Goal: Information Seeking & Learning: Learn about a topic

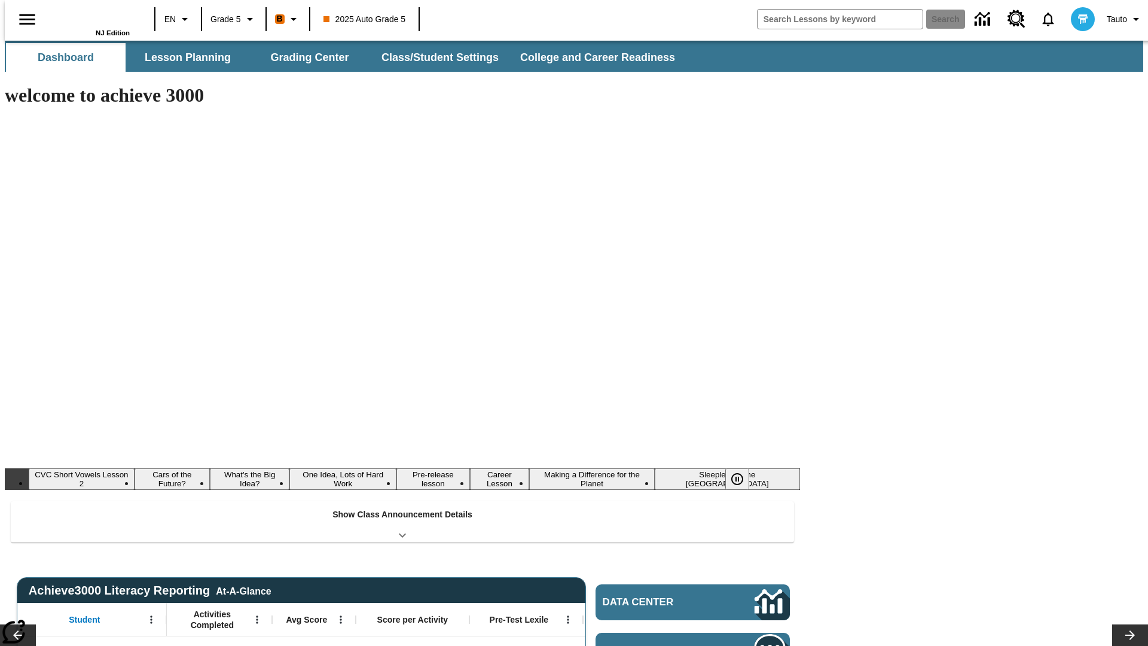
type input "-1"
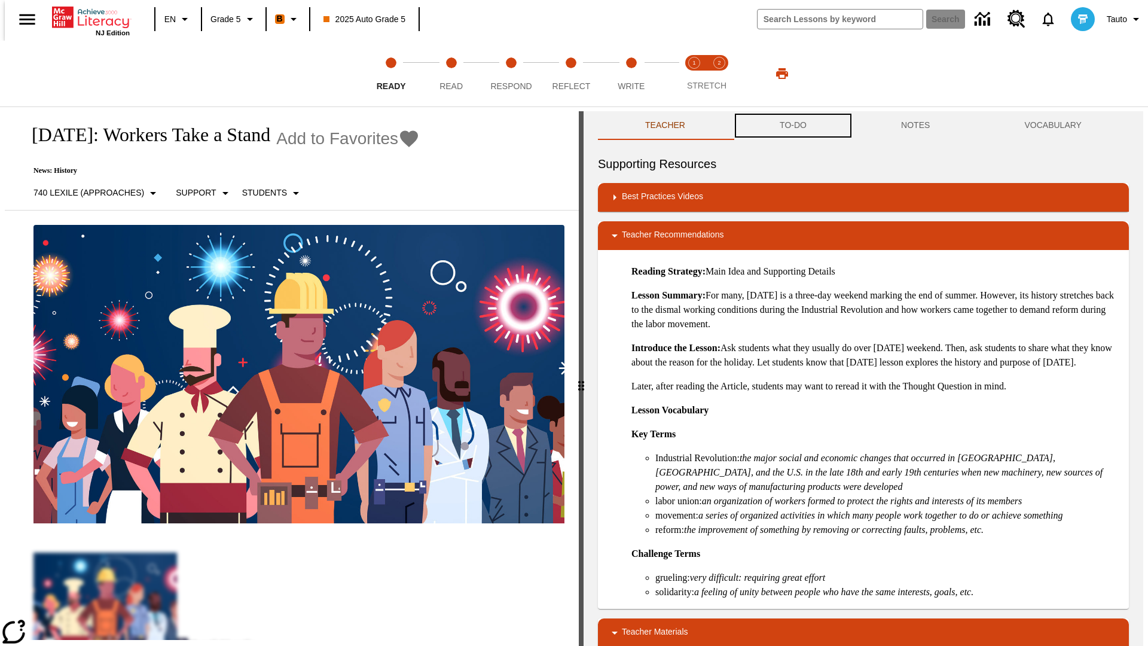
click at [792, 126] on button "TO-DO" at bounding box center [792, 125] width 121 height 29
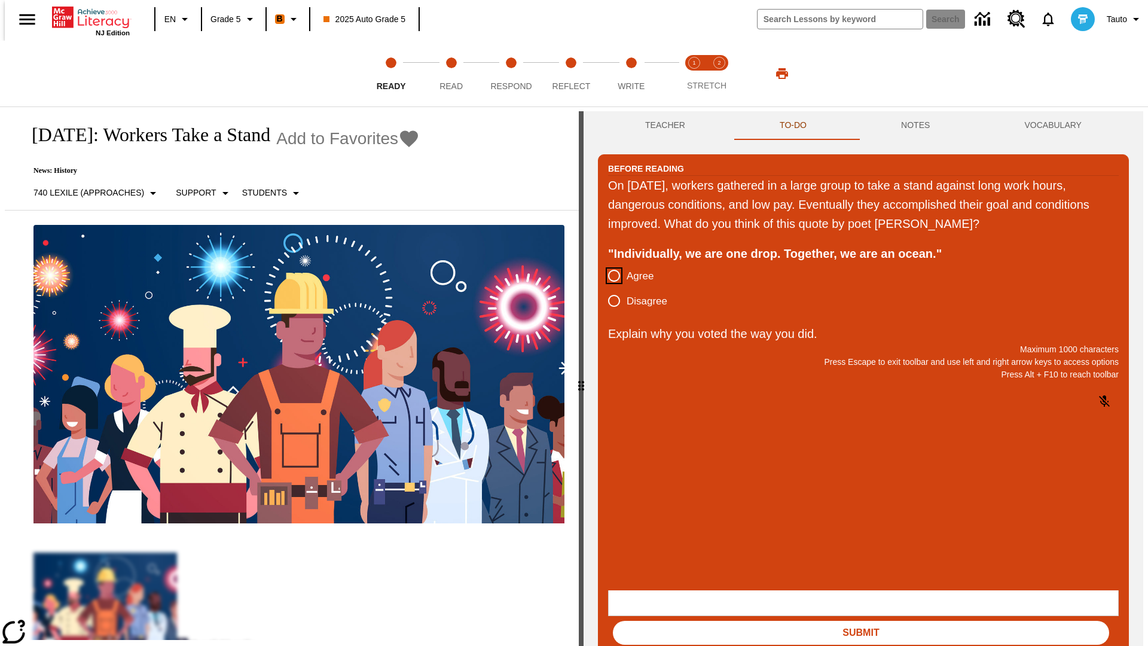
click at [609, 276] on input "Agree" at bounding box center [613, 275] width 25 height 25
radio input "true"
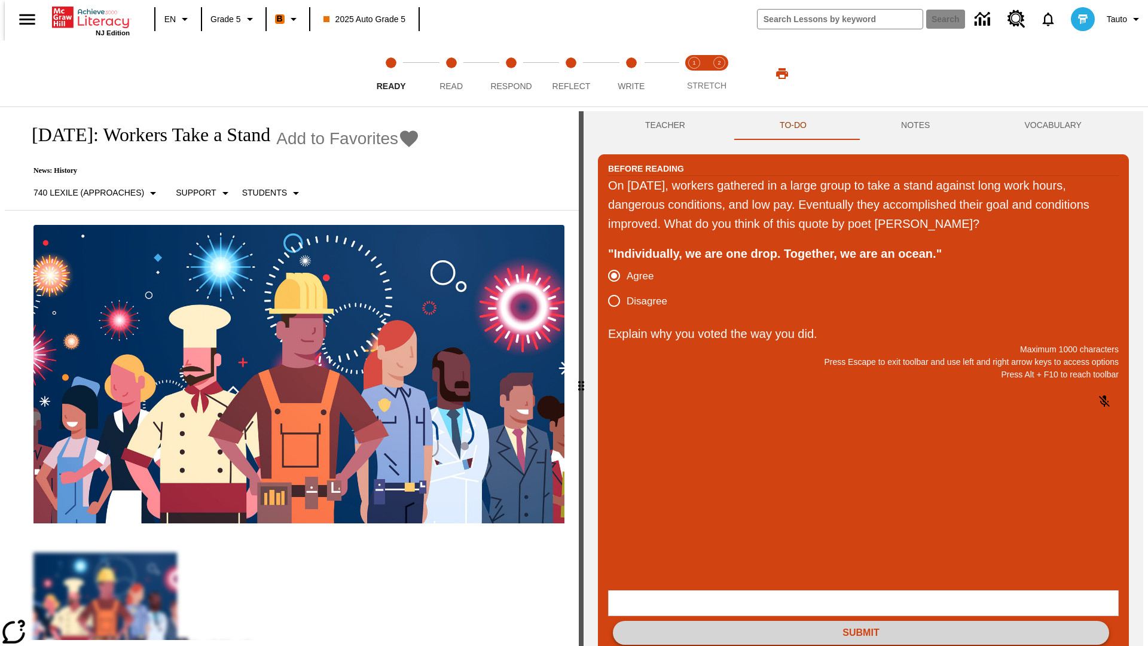
click at [861, 620] on button "Submit" at bounding box center [861, 632] width 496 height 24
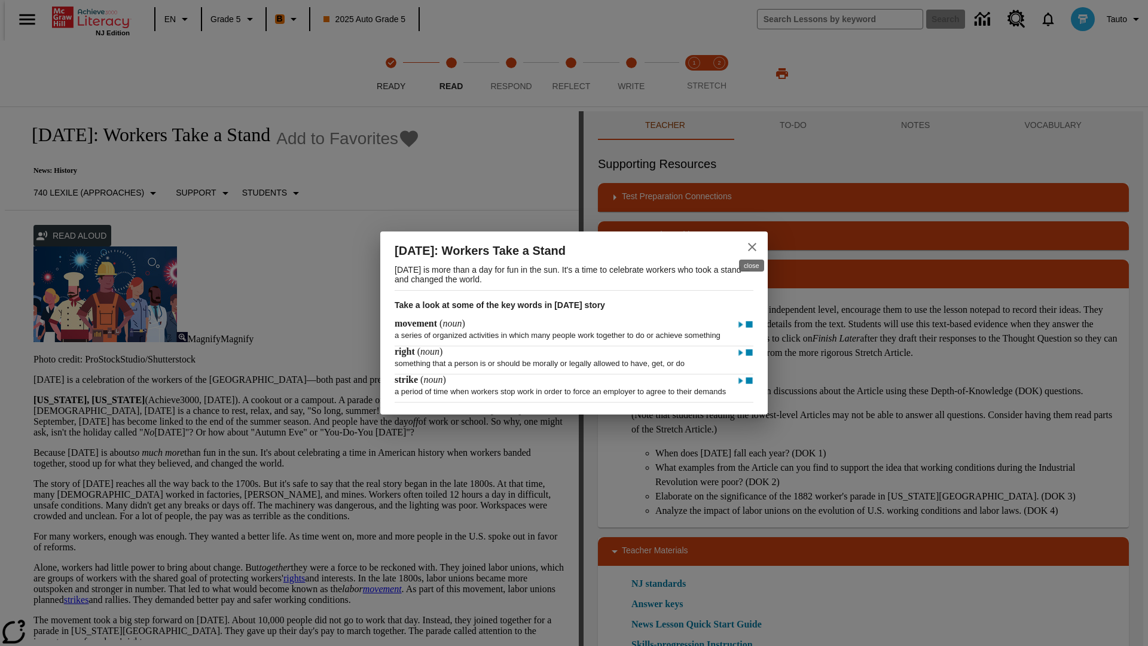
click at [752, 243] on icon "close" at bounding box center [752, 247] width 8 height 8
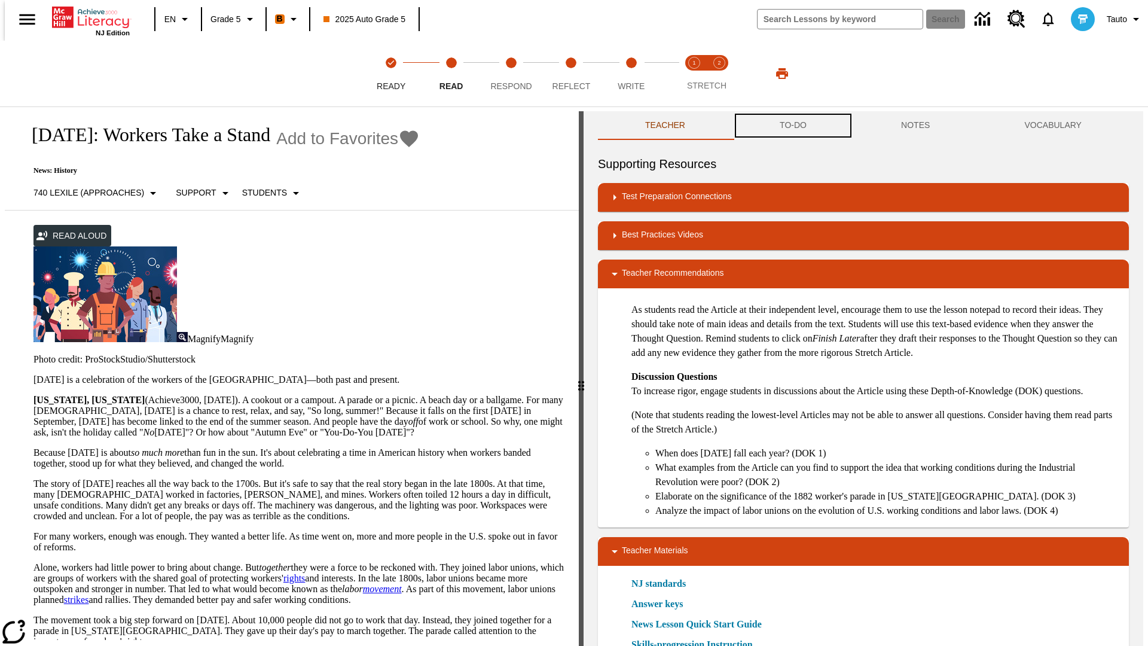
scroll to position [1, 0]
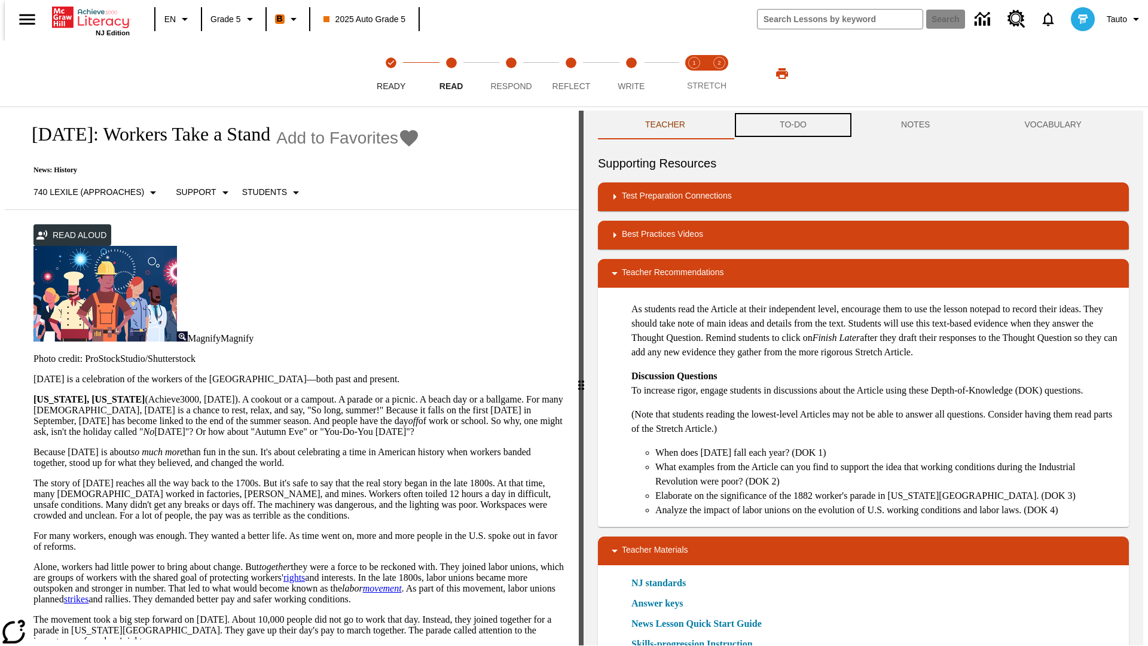
click at [792, 126] on button "TO-DO" at bounding box center [792, 125] width 121 height 29
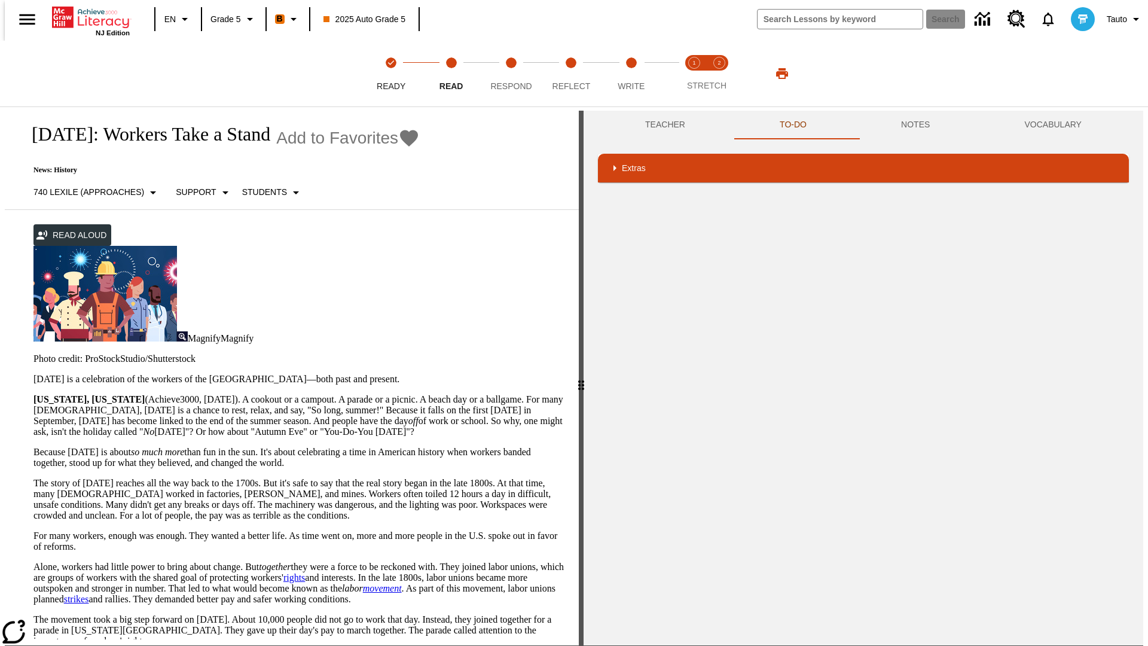
scroll to position [0, 0]
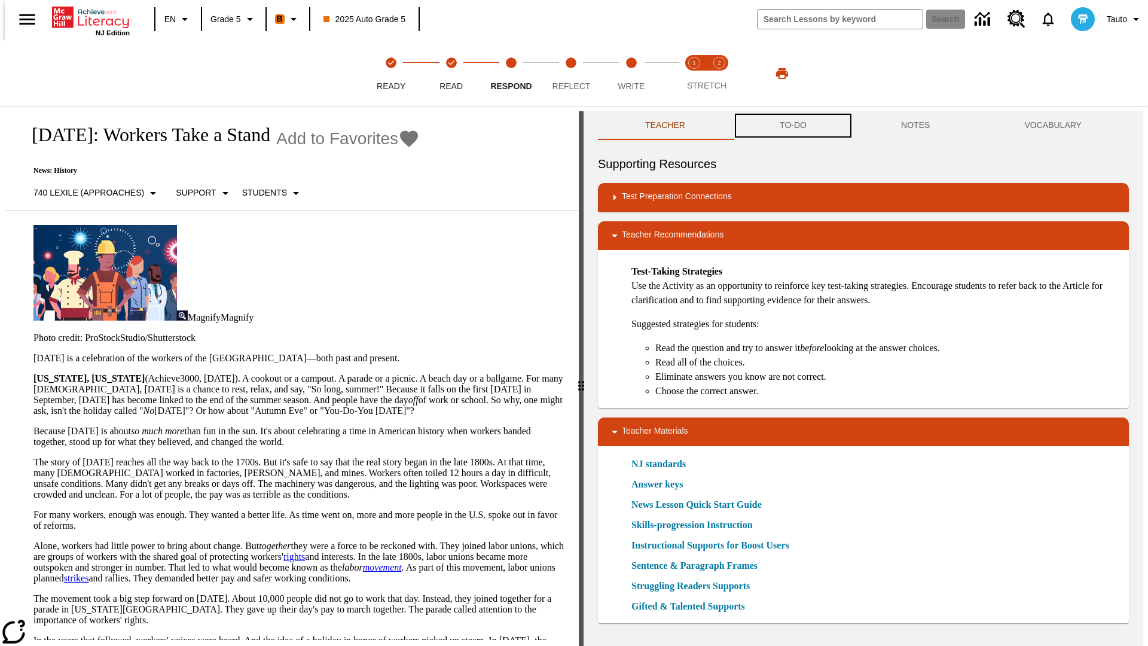
scroll to position [1, 0]
click at [792, 126] on button "TO-DO" at bounding box center [792, 125] width 121 height 29
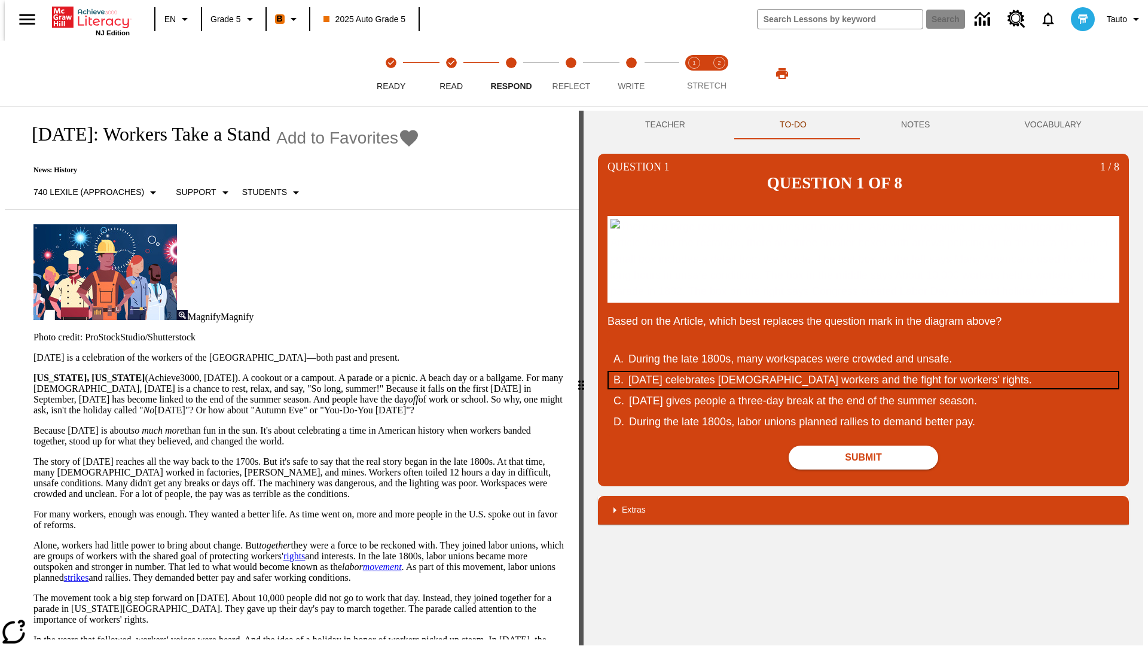
click at [863, 372] on div "Labor Day celebrates U.S. workers and the fight for workers' rights." at bounding box center [855, 380] width 454 height 16
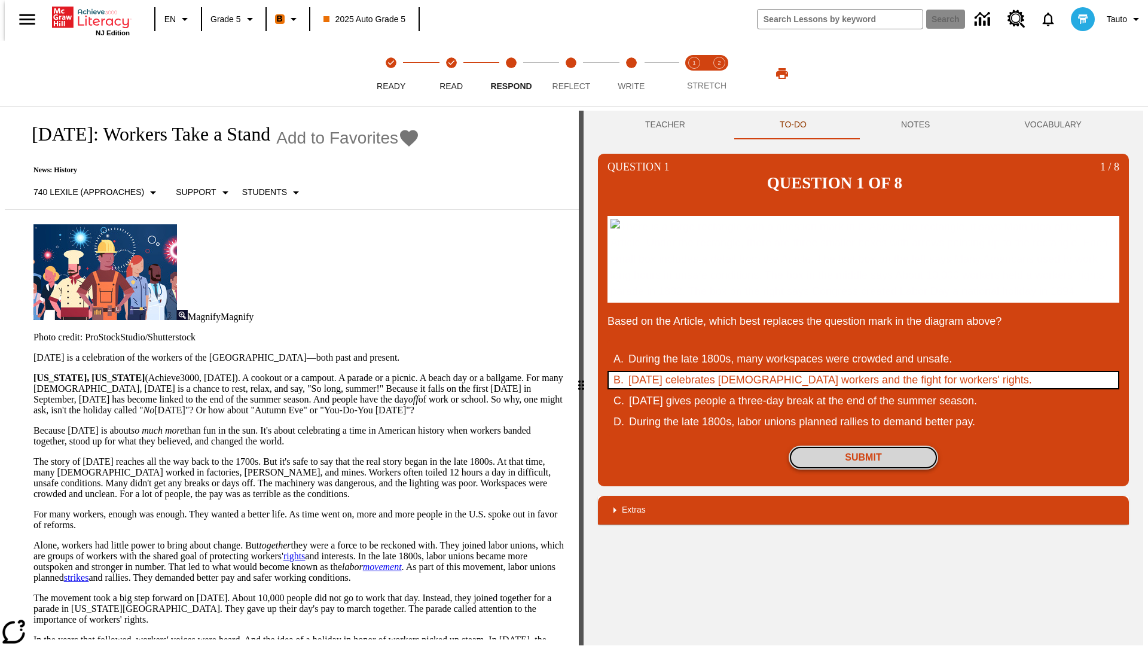
click at [863, 445] on button "Submit" at bounding box center [862, 457] width 149 height 24
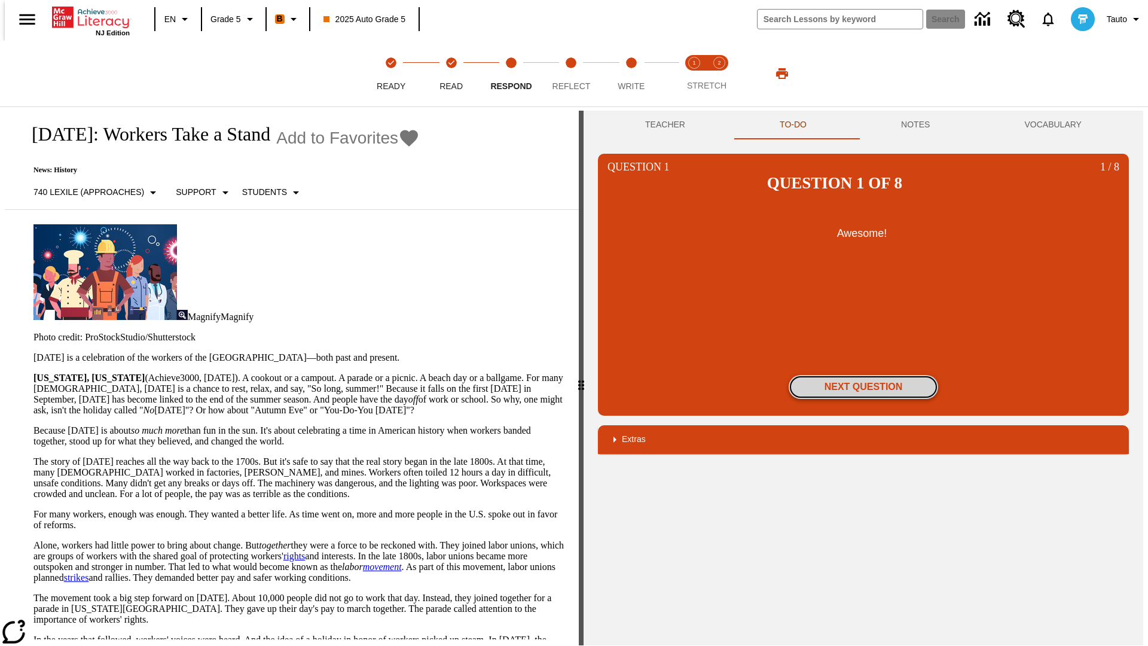
click at [863, 375] on button "Next Question" at bounding box center [862, 387] width 149 height 24
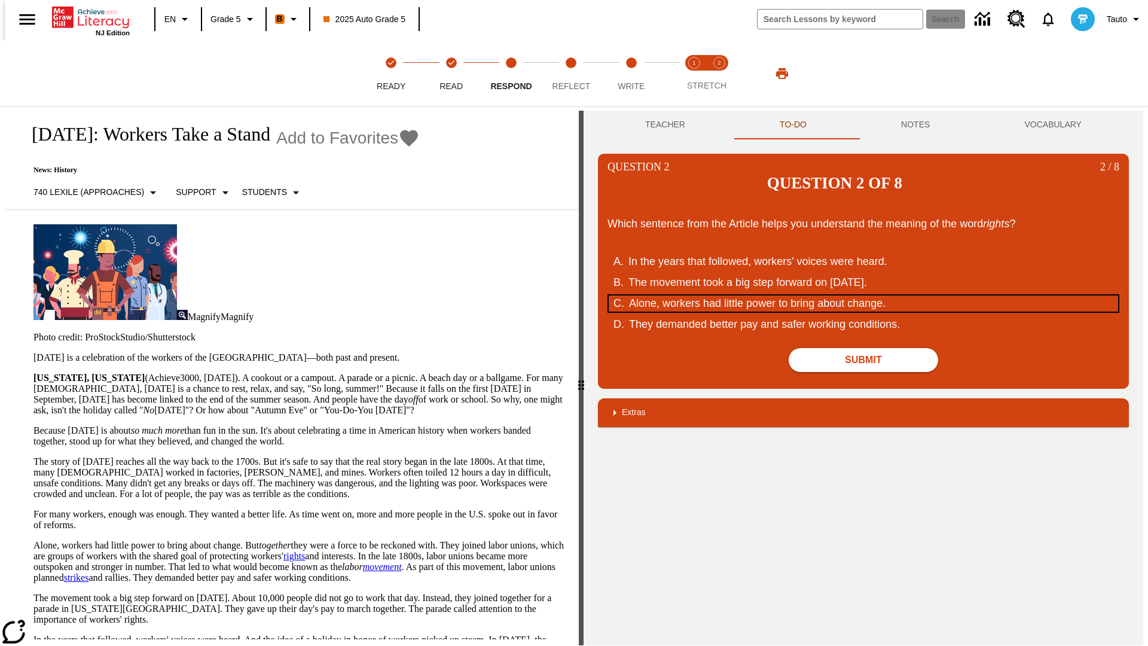
click at [863, 295] on div "Alone, workers had little power to bring about change." at bounding box center [856, 303] width 454 height 16
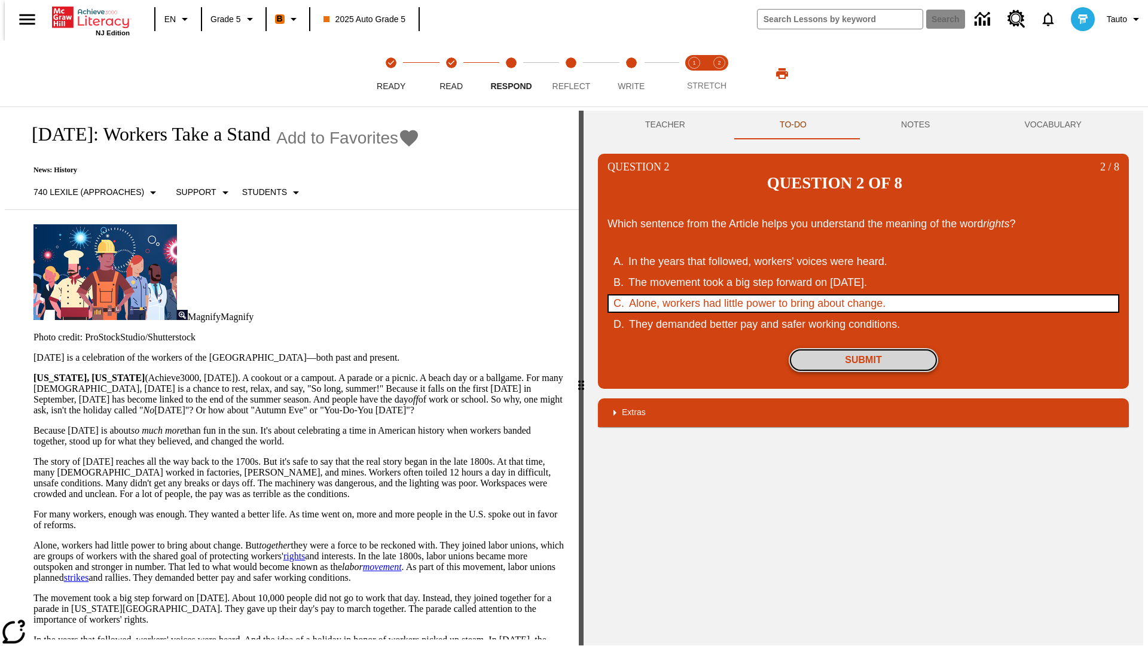
click at [863, 348] on button "Submit" at bounding box center [862, 360] width 149 height 24
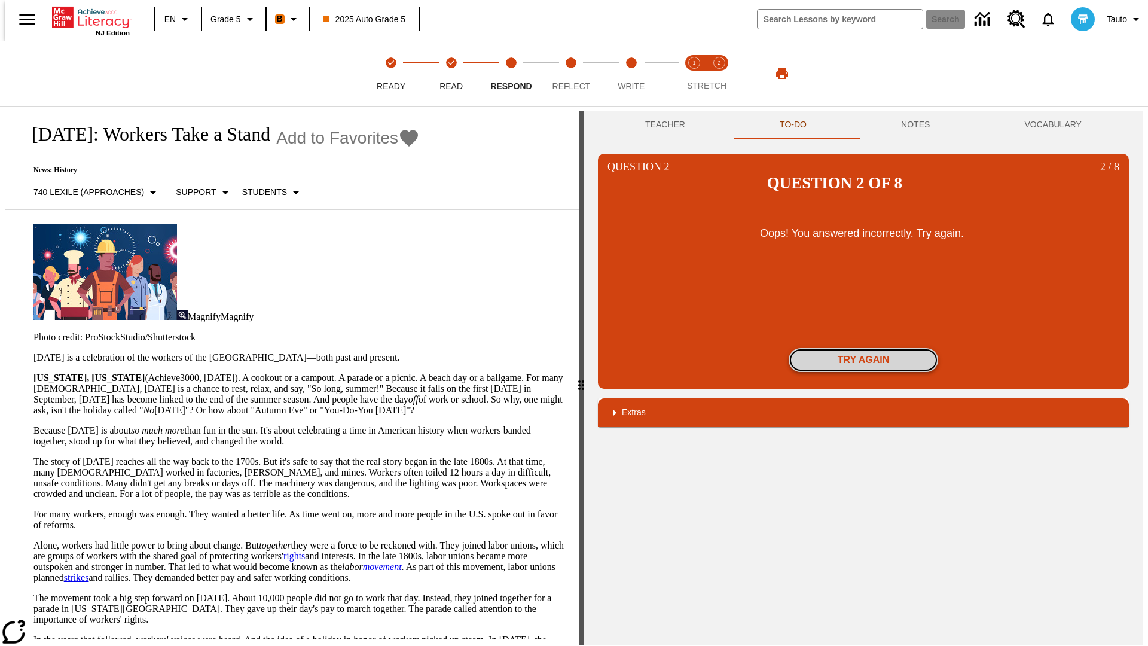
click at [863, 348] on button "Try again" at bounding box center [862, 360] width 149 height 24
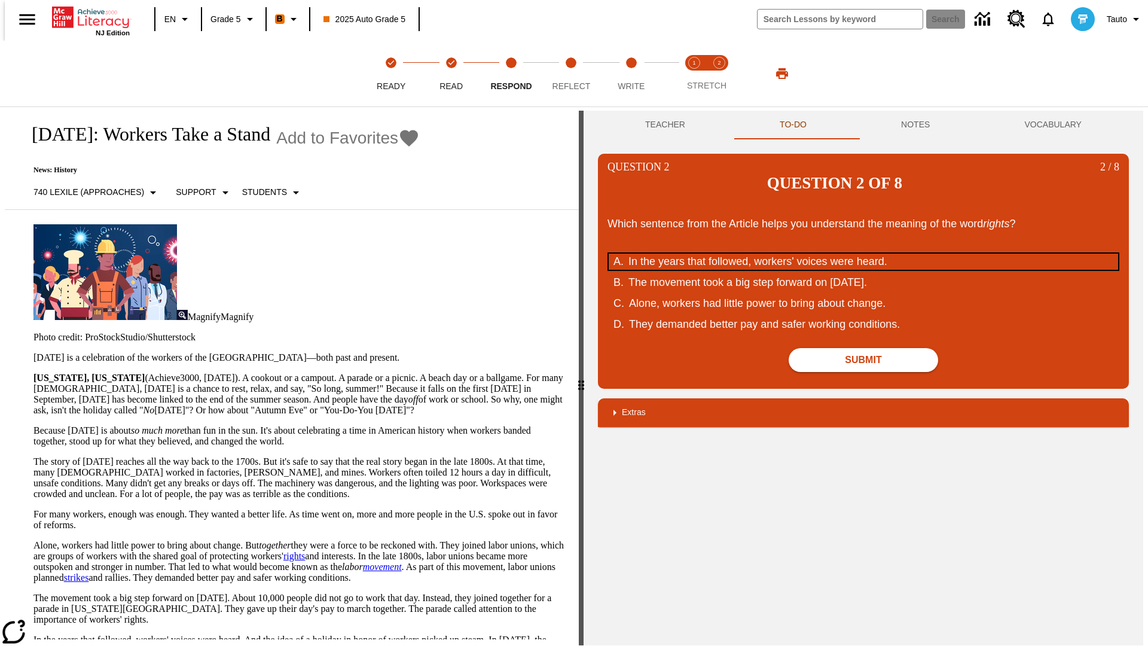
click at [863, 253] on div "In the years that followed, workers' voices were heard." at bounding box center [855, 261] width 454 height 16
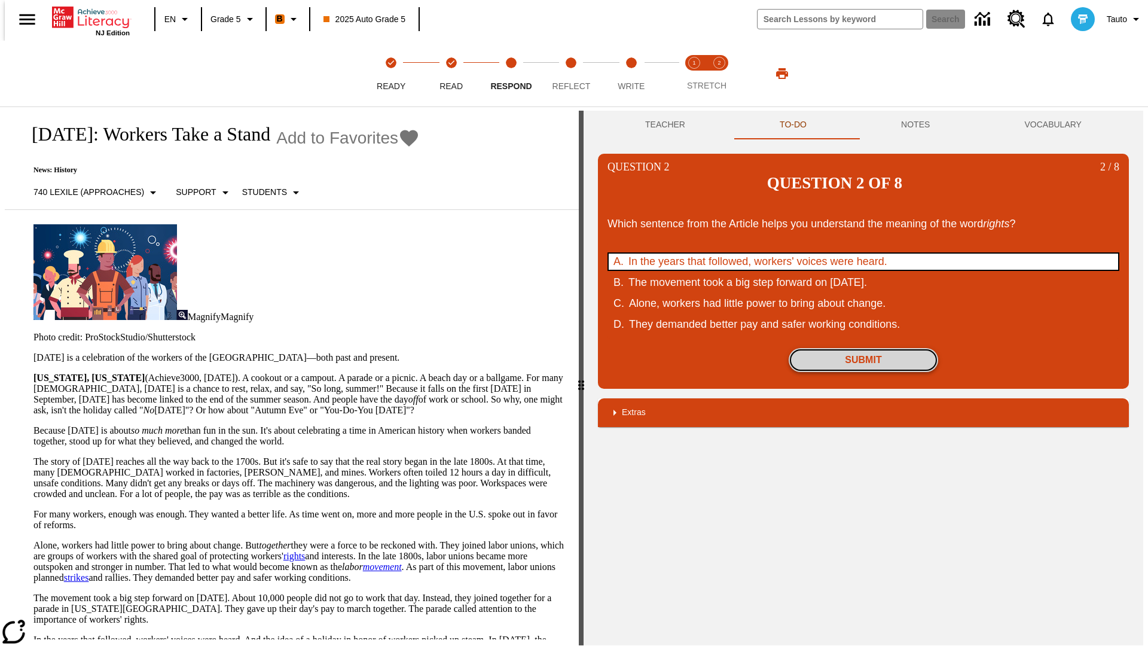
click at [863, 348] on button "Submit" at bounding box center [862, 360] width 149 height 24
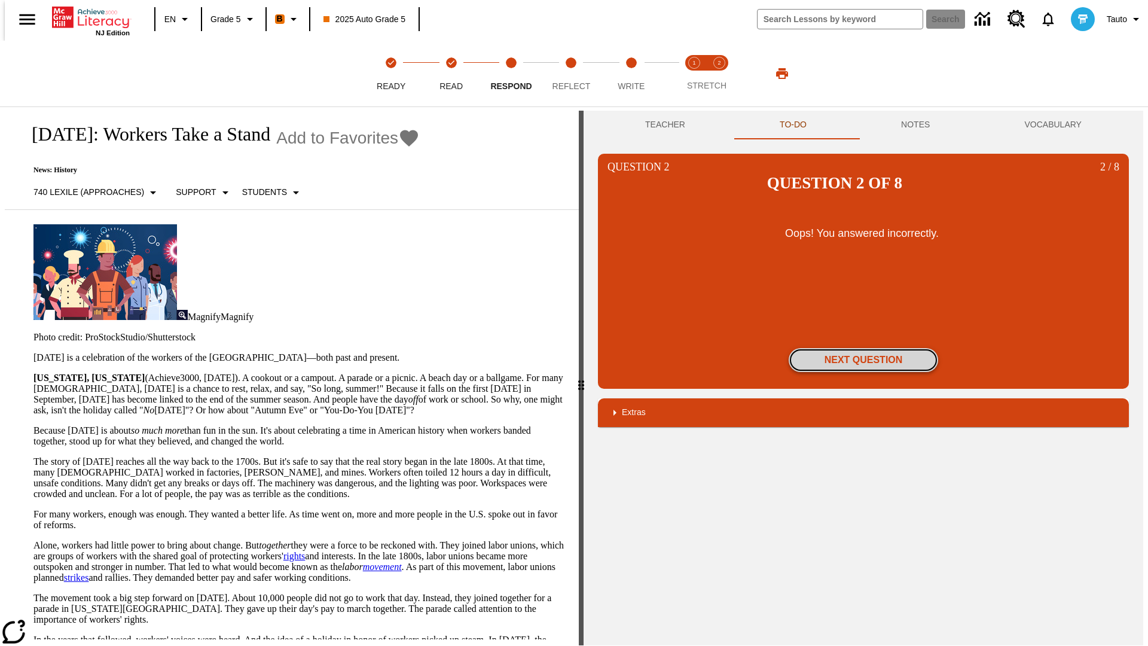
click at [863, 348] on button "Next Question" at bounding box center [862, 360] width 149 height 24
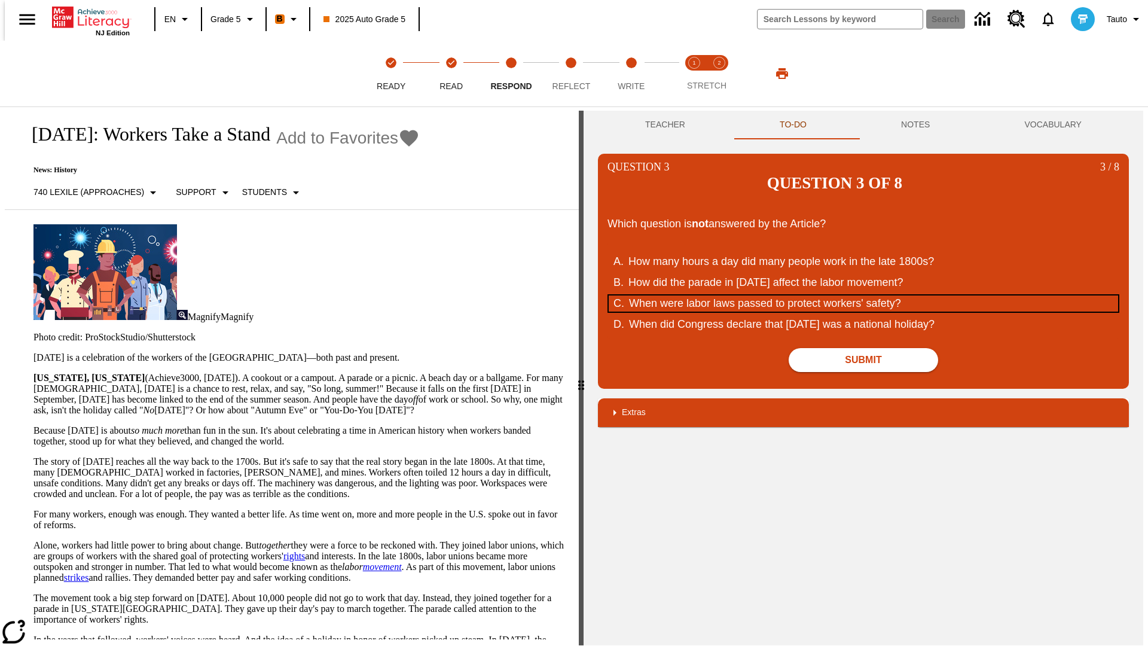
click at [863, 295] on div "When were labor laws passed to protect workers' safety?" at bounding box center [856, 303] width 454 height 16
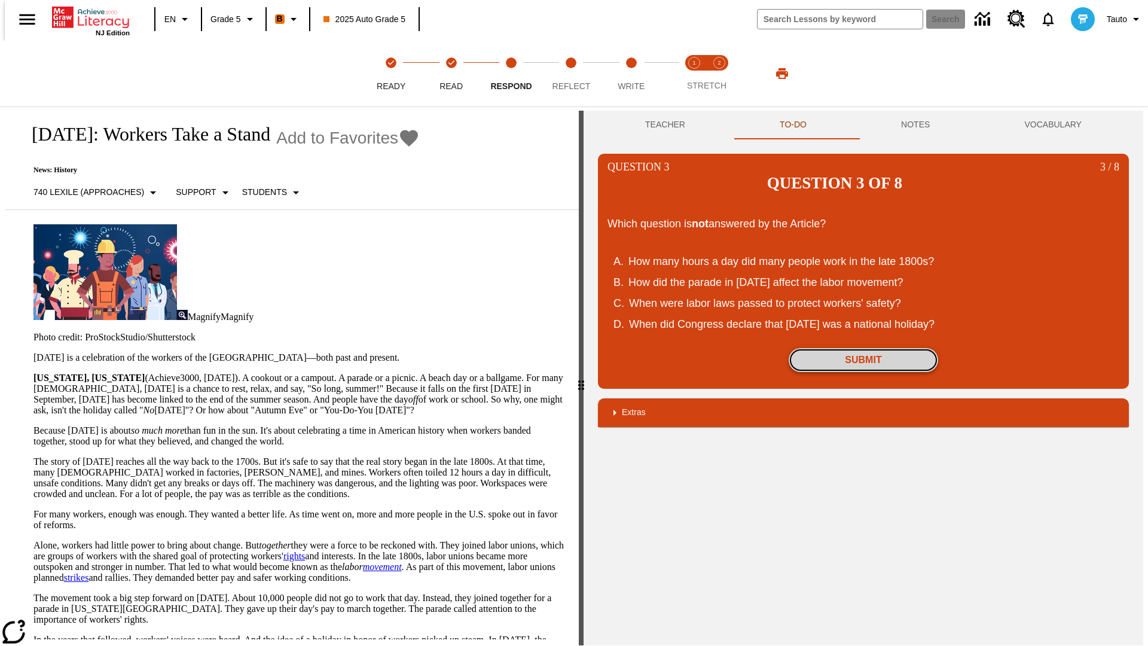
click at [863, 348] on button "Submit" at bounding box center [862, 360] width 149 height 24
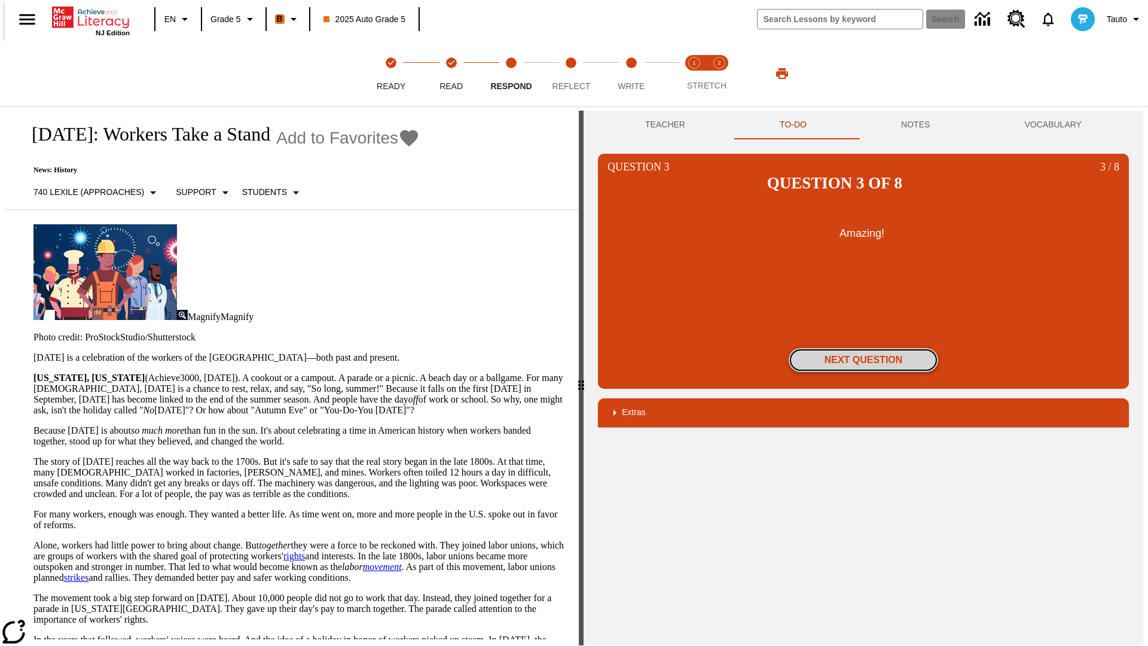
click at [863, 348] on button "Next Question" at bounding box center [862, 360] width 149 height 24
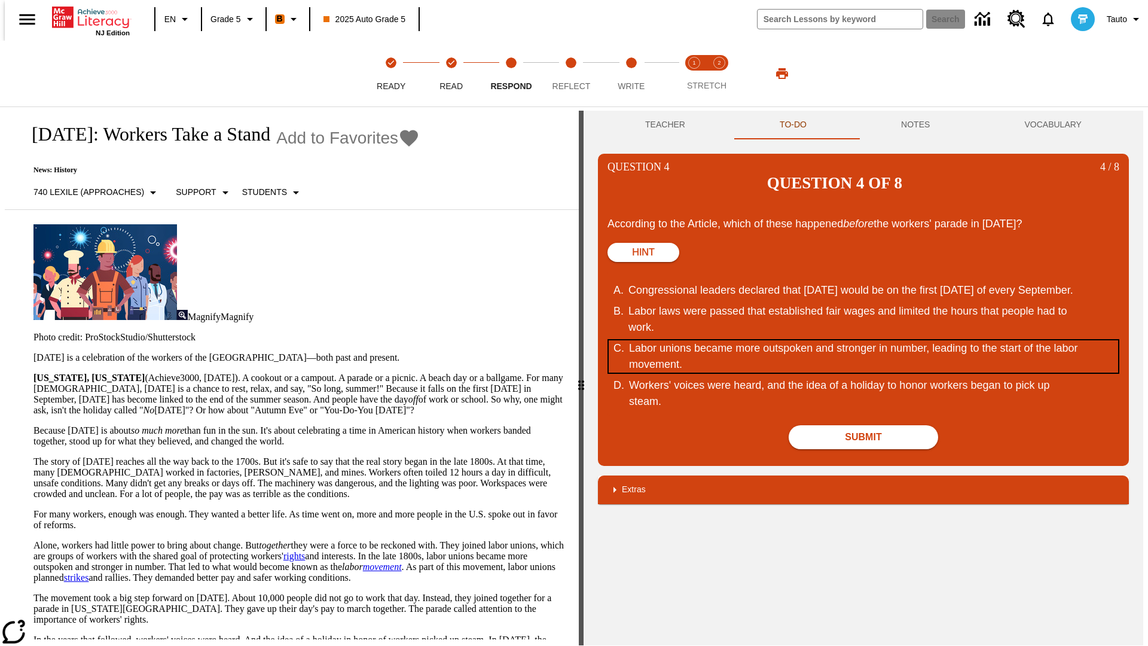
click at [863, 340] on div "Labor unions became more outspoken and stronger in number, leading to the start…" at bounding box center [856, 356] width 454 height 32
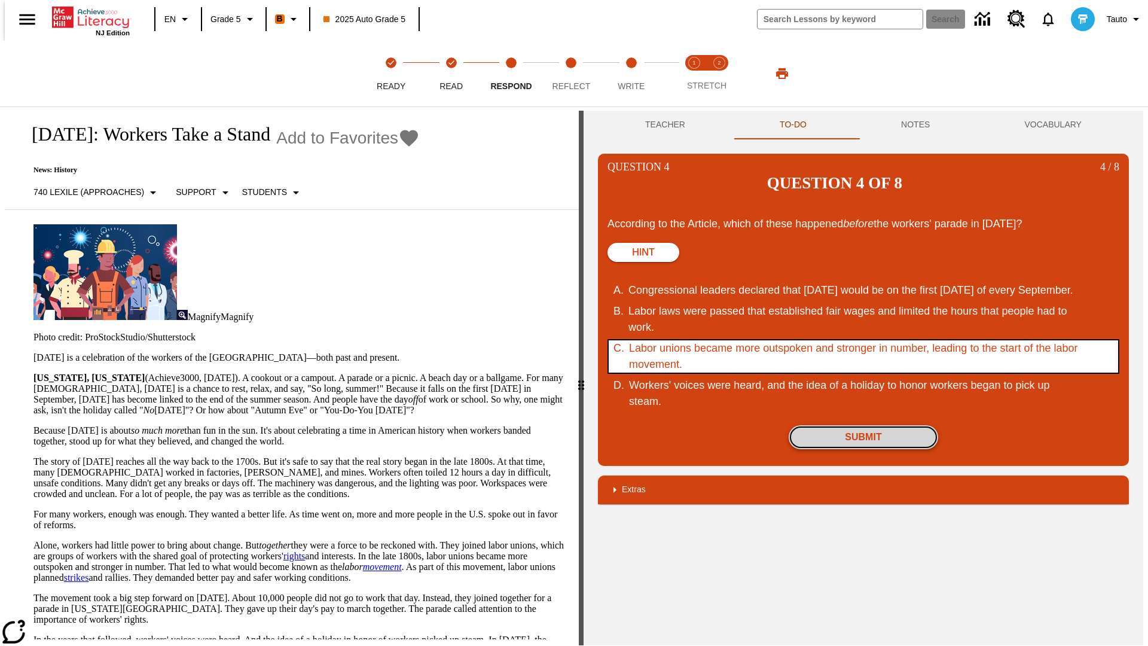
click at [863, 425] on button "Submit" at bounding box center [862, 437] width 149 height 24
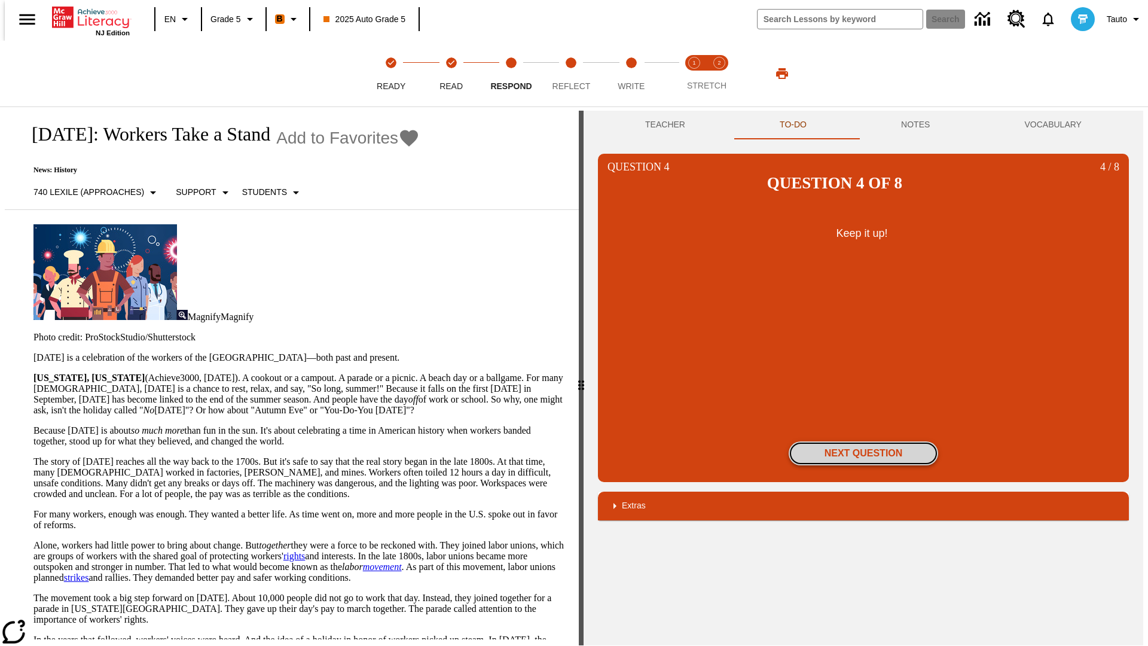
click at [863, 441] on button "Next Question" at bounding box center [862, 453] width 149 height 24
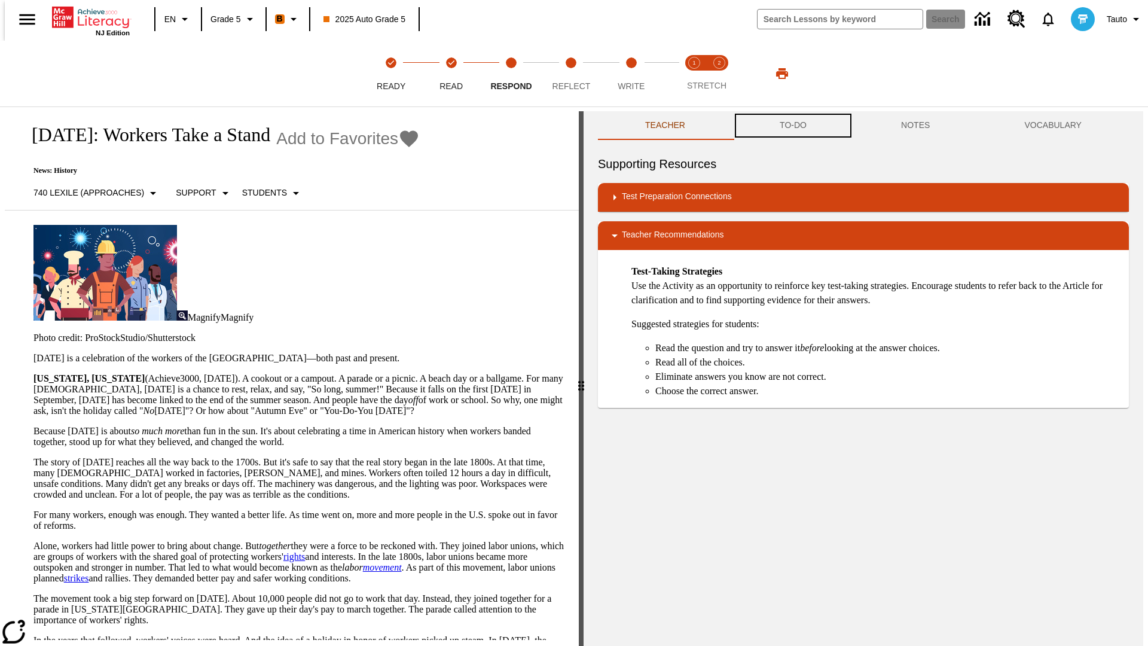
click at [792, 126] on button "TO-DO" at bounding box center [792, 125] width 121 height 29
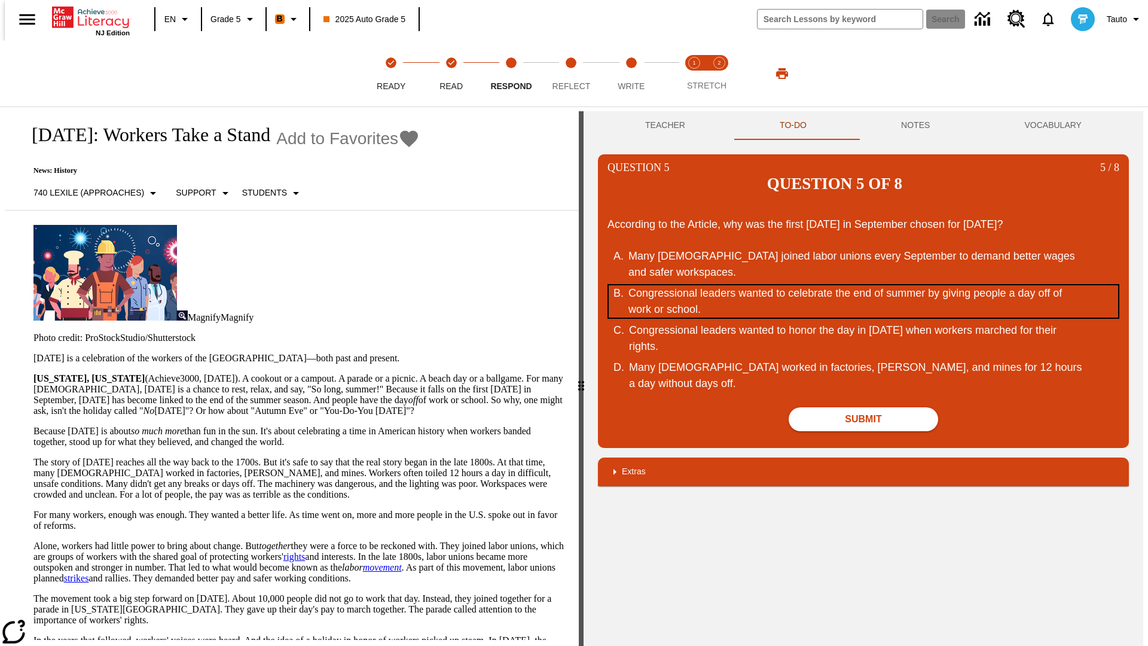
click at [863, 285] on div "Congressional leaders wanted to celebrate the end of summer by giving people a …" at bounding box center [855, 301] width 454 height 32
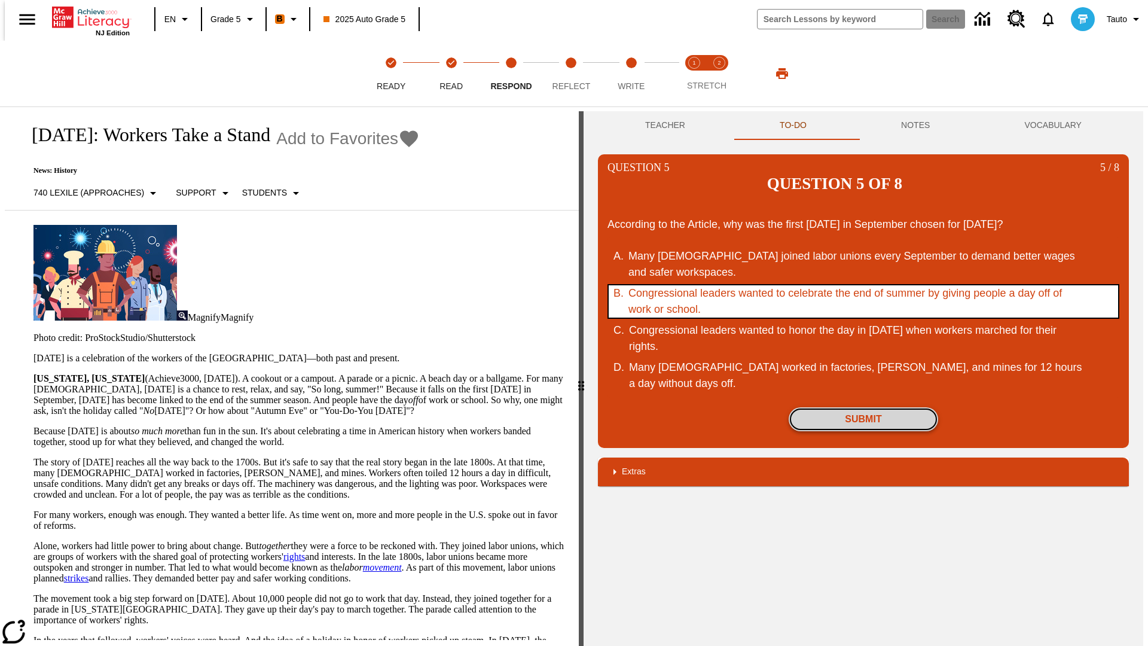
click at [863, 407] on button "Submit" at bounding box center [862, 419] width 149 height 24
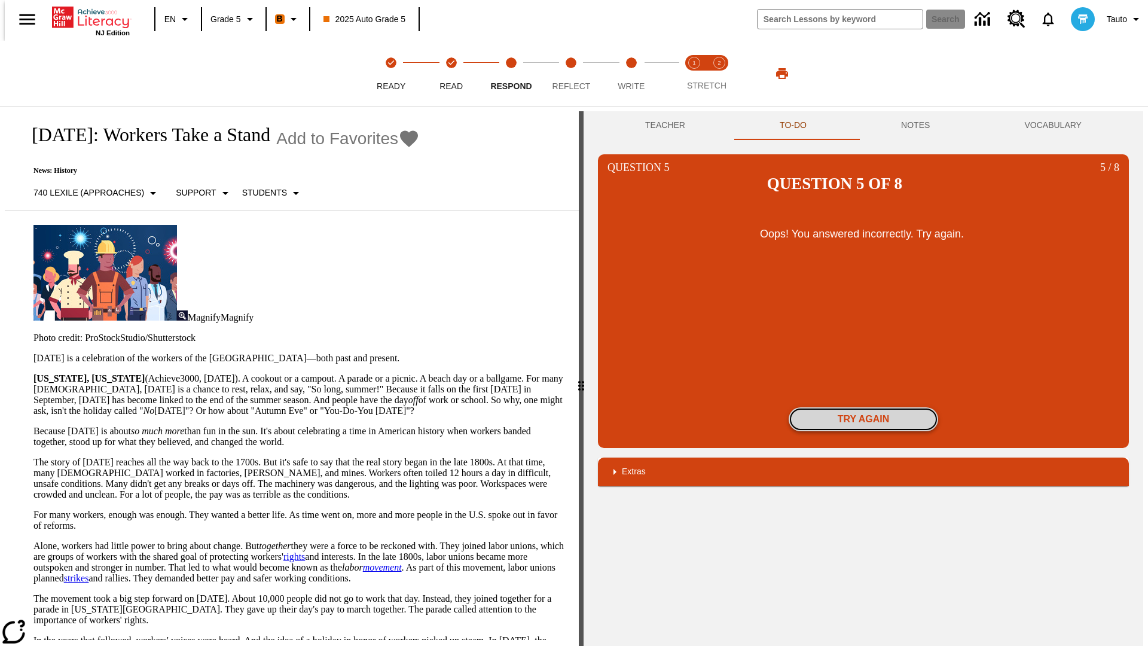
click at [863, 407] on button "Try again" at bounding box center [862, 419] width 149 height 24
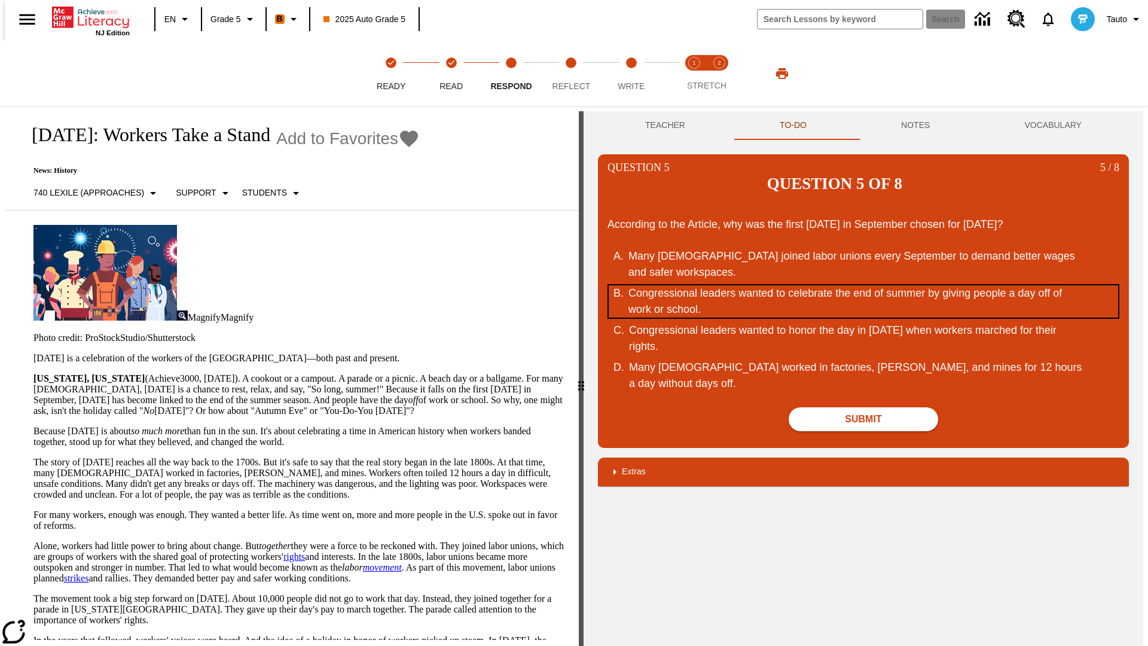
click at [863, 285] on div "Congressional leaders wanted to celebrate the end of summer by giving people a …" at bounding box center [855, 301] width 454 height 32
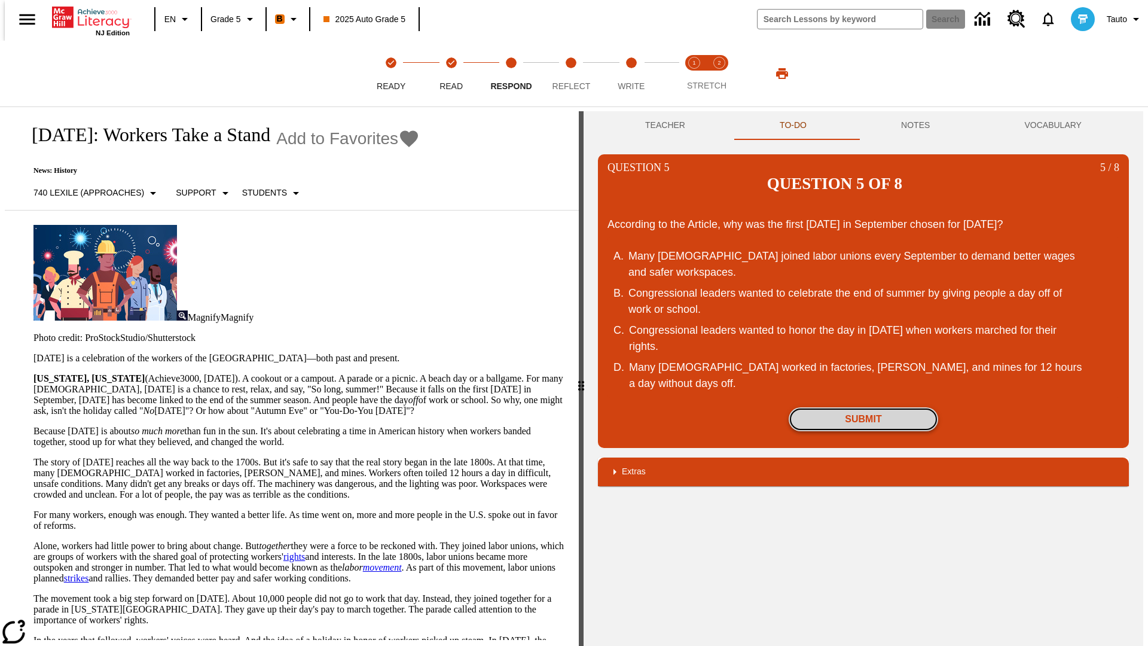
click at [863, 407] on button "Submit" at bounding box center [862, 419] width 149 height 24
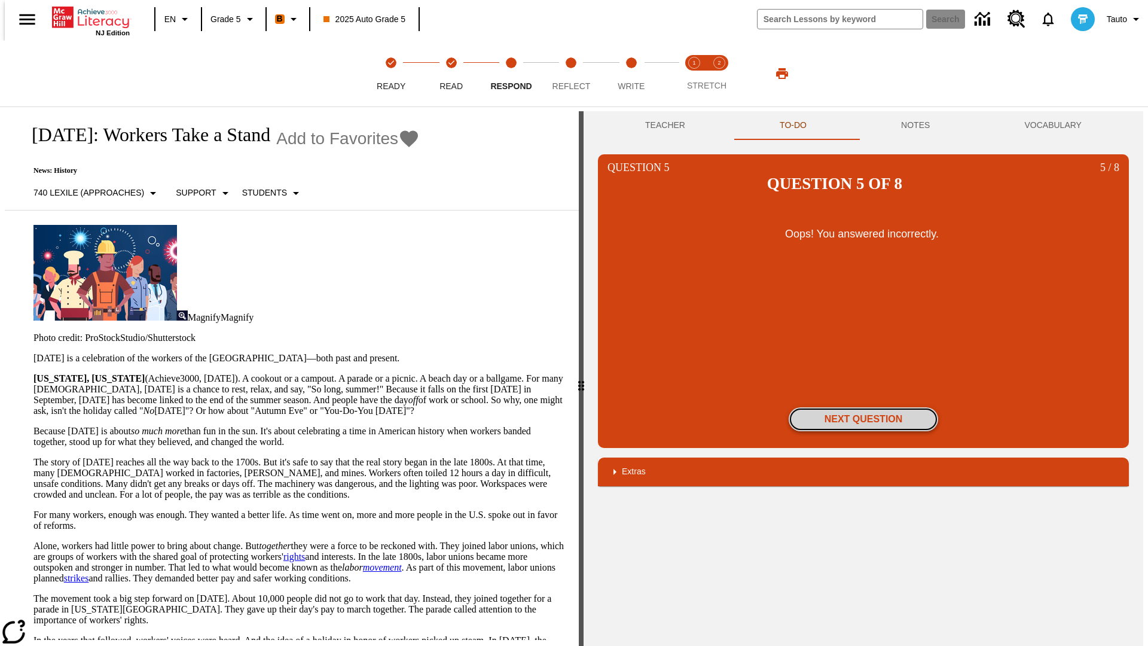
click at [863, 407] on button "Next Question" at bounding box center [862, 419] width 149 height 24
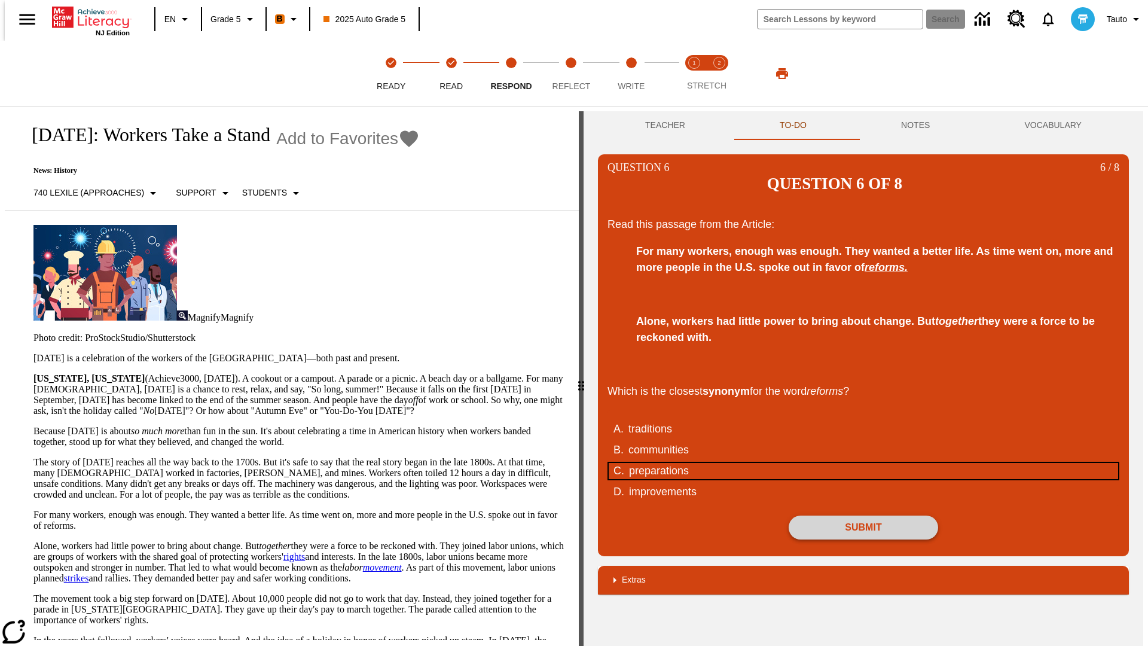
click at [863, 463] on div "preparations" at bounding box center [856, 471] width 454 height 16
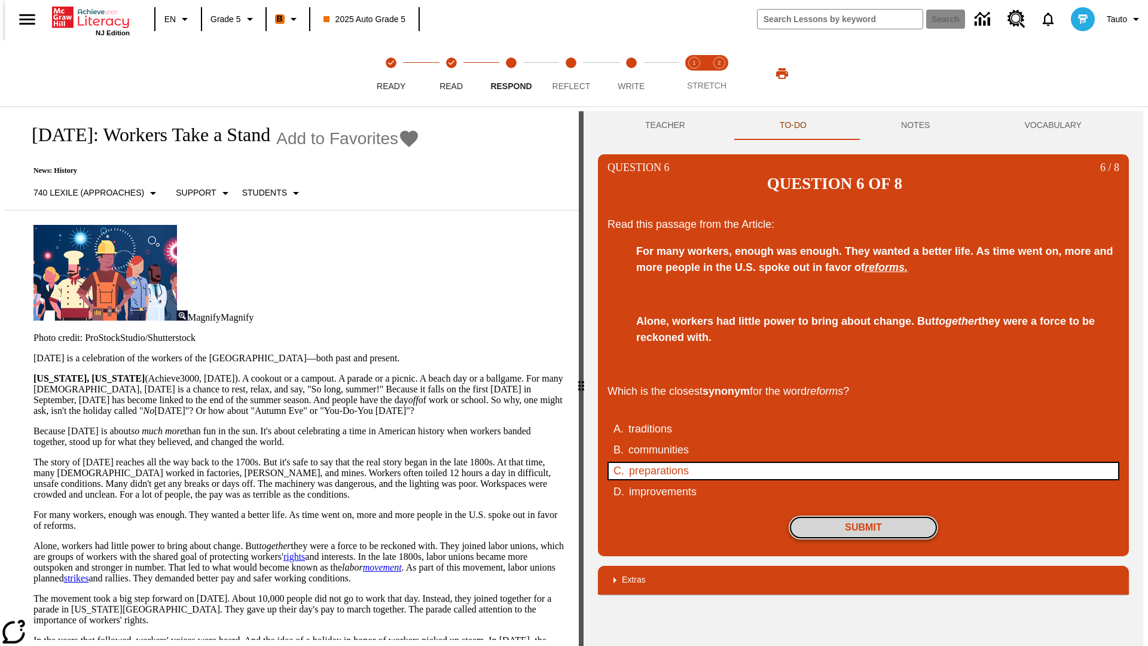
click at [863, 515] on button "Submit" at bounding box center [862, 527] width 149 height 24
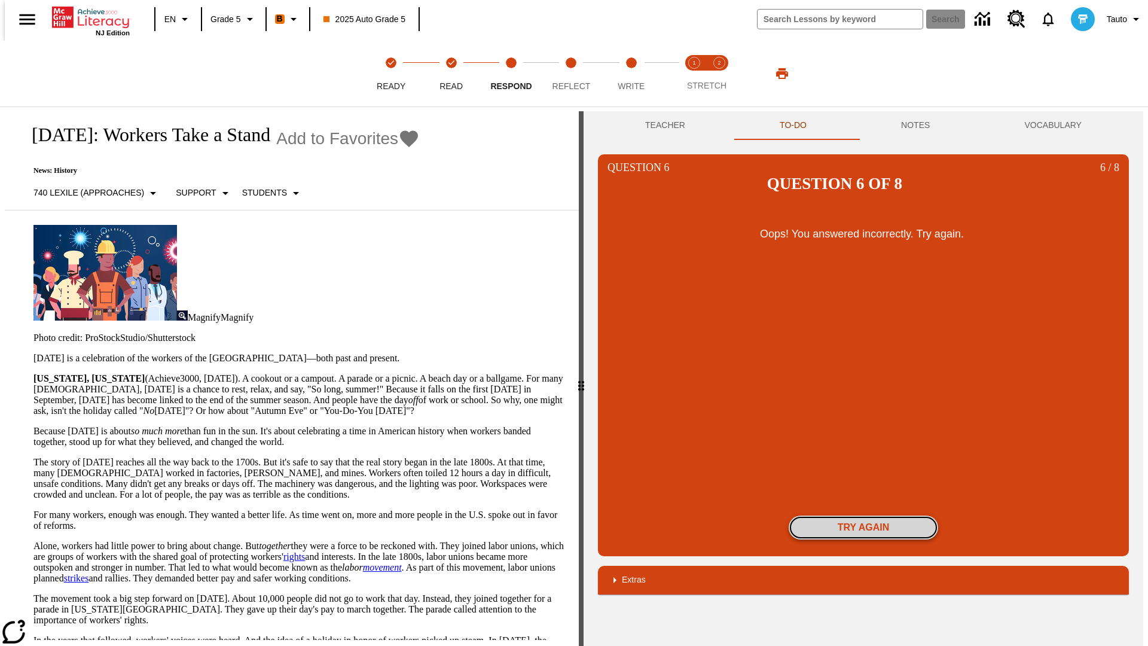
click at [863, 515] on button "Try again" at bounding box center [862, 527] width 149 height 24
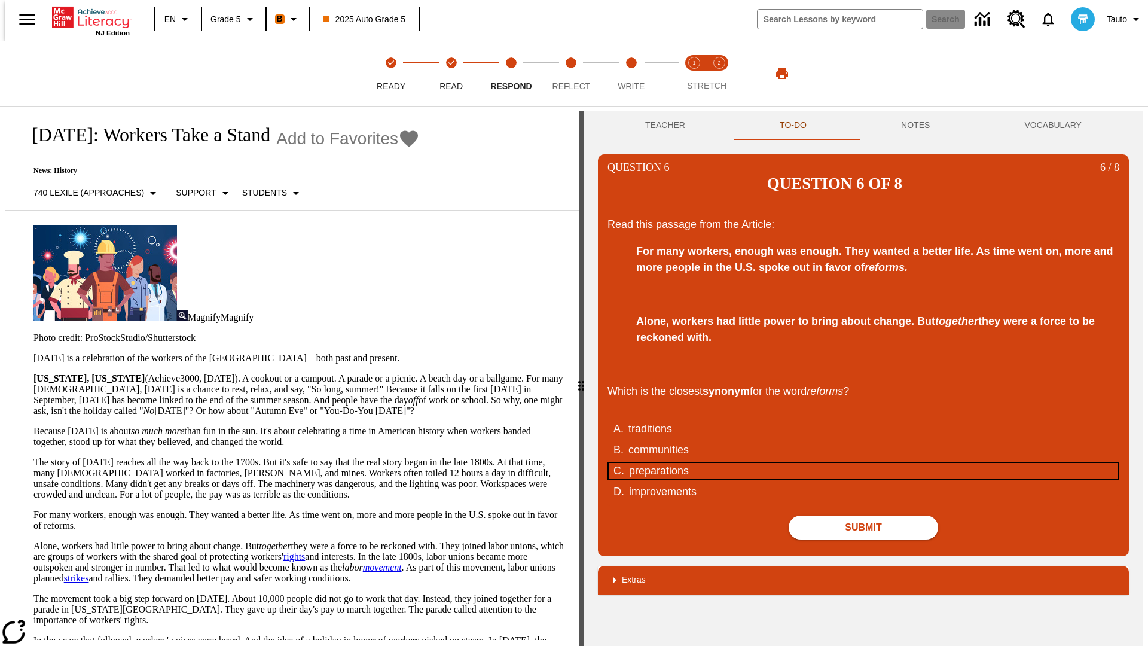
click at [863, 463] on div "preparations" at bounding box center [856, 471] width 454 height 16
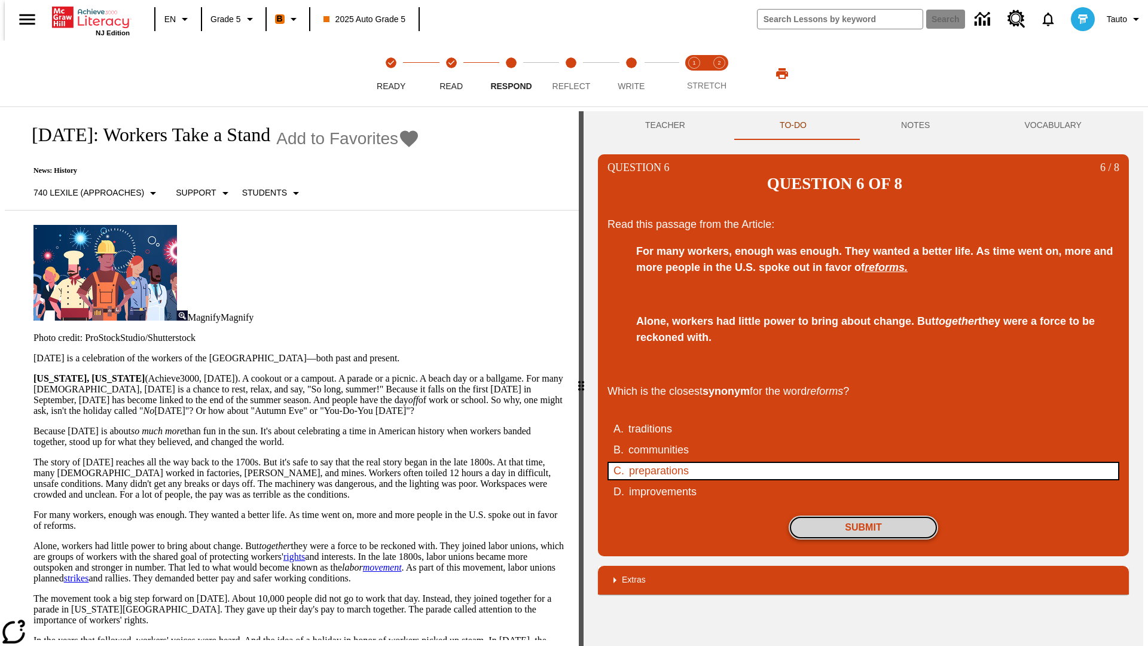
click at [863, 515] on button "Submit" at bounding box center [862, 527] width 149 height 24
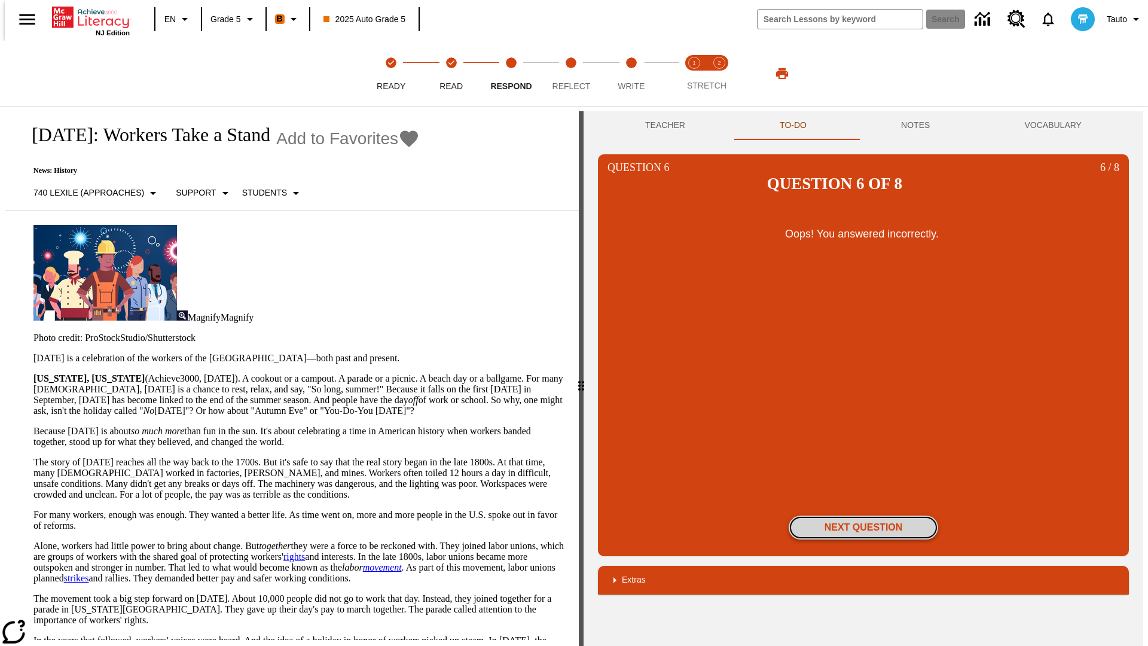
click at [863, 515] on button "Next Question" at bounding box center [862, 527] width 149 height 24
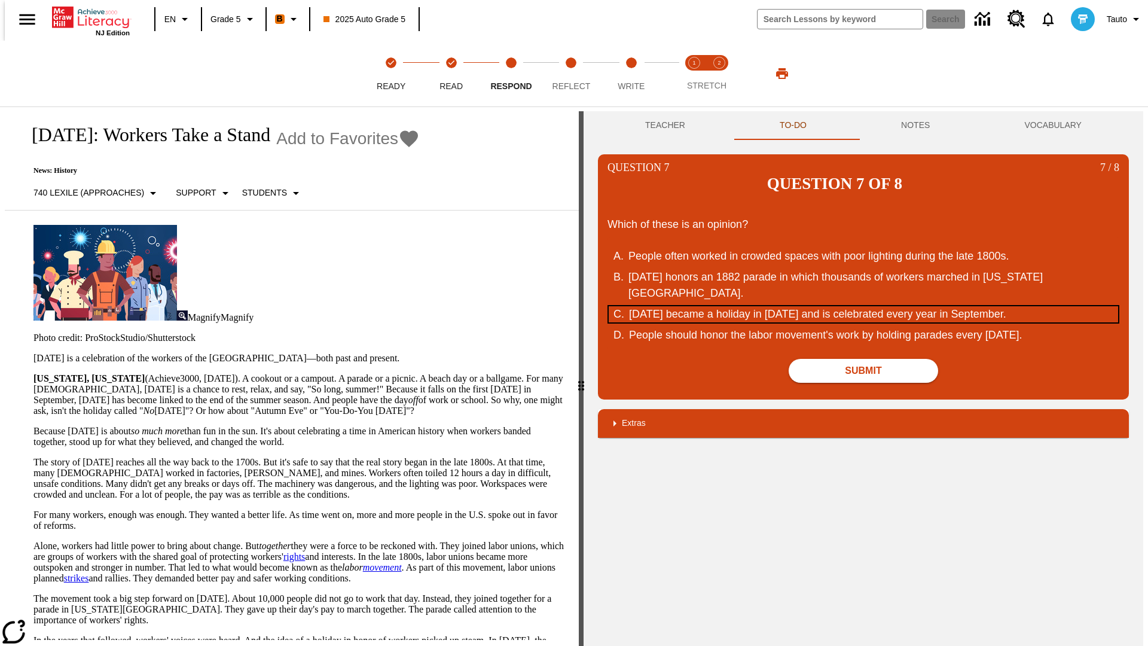
click at [863, 306] on div "Labor Day became a holiday in 1894 and is celebrated every year in September." at bounding box center [856, 314] width 454 height 16
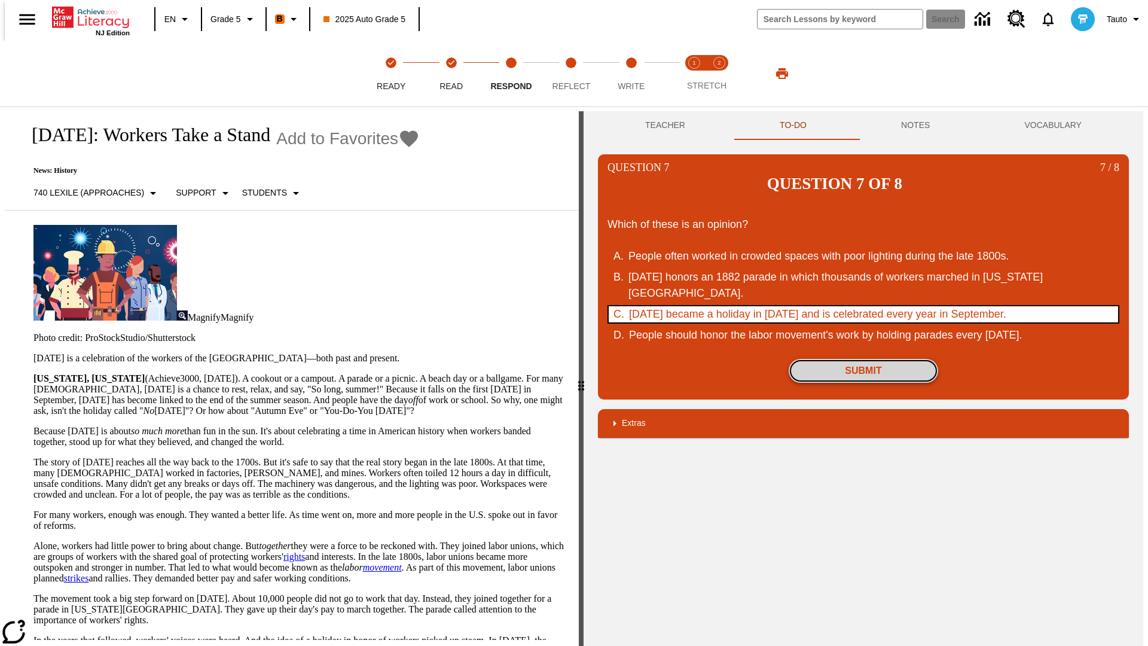
click at [863, 359] on button "Submit" at bounding box center [862, 371] width 149 height 24
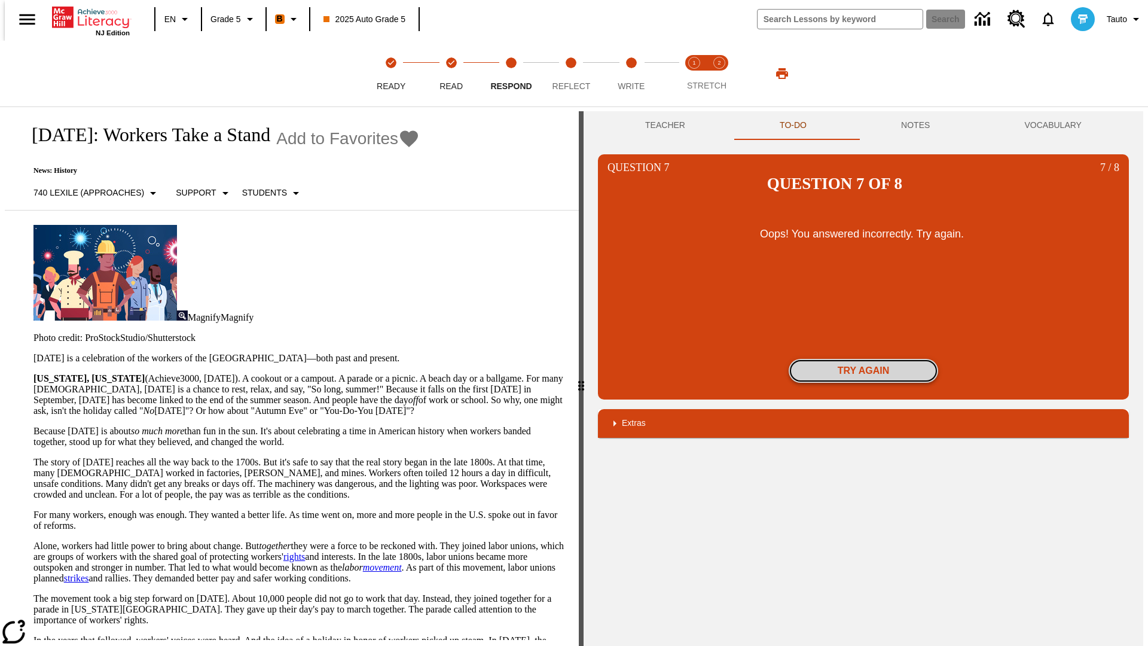
click at [863, 359] on button "Try again" at bounding box center [862, 371] width 149 height 24
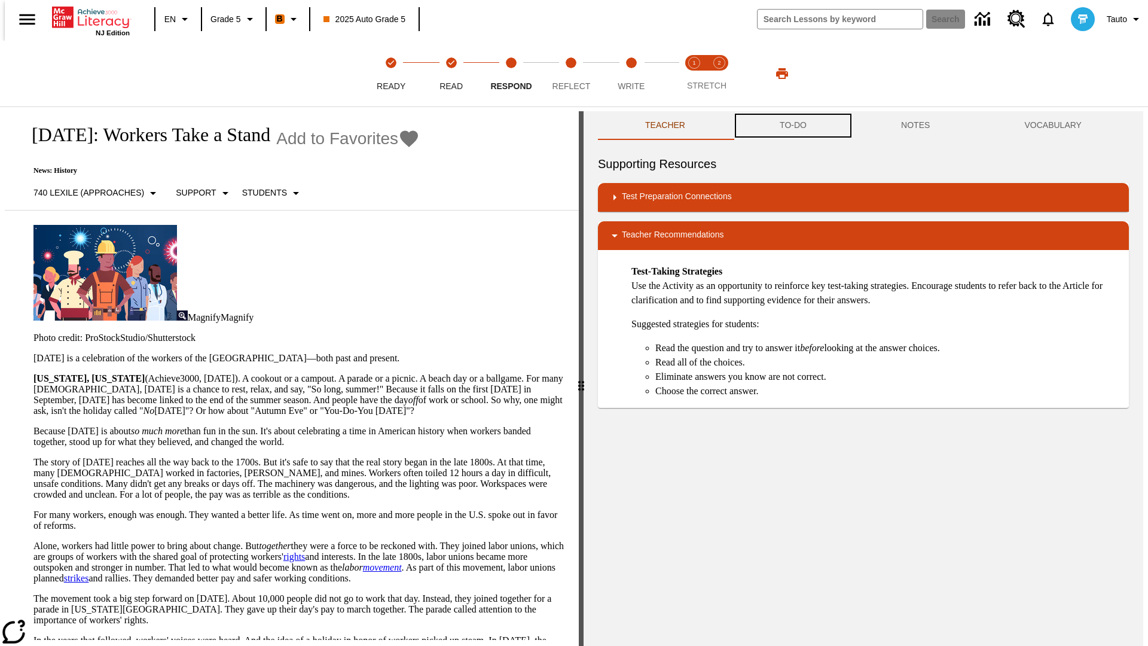
click at [792, 126] on button "TO-DO" at bounding box center [792, 125] width 121 height 29
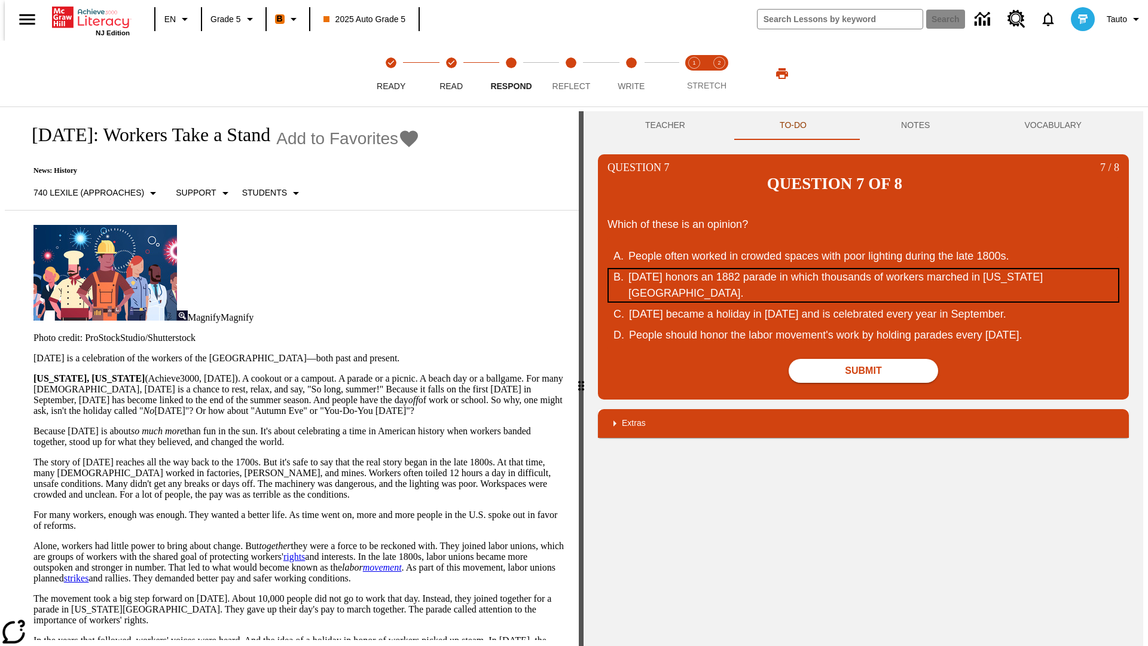
click at [863, 269] on div "Labor Day honors an 1882 parade in which thousands of workers marched in New Yo…" at bounding box center [855, 285] width 454 height 32
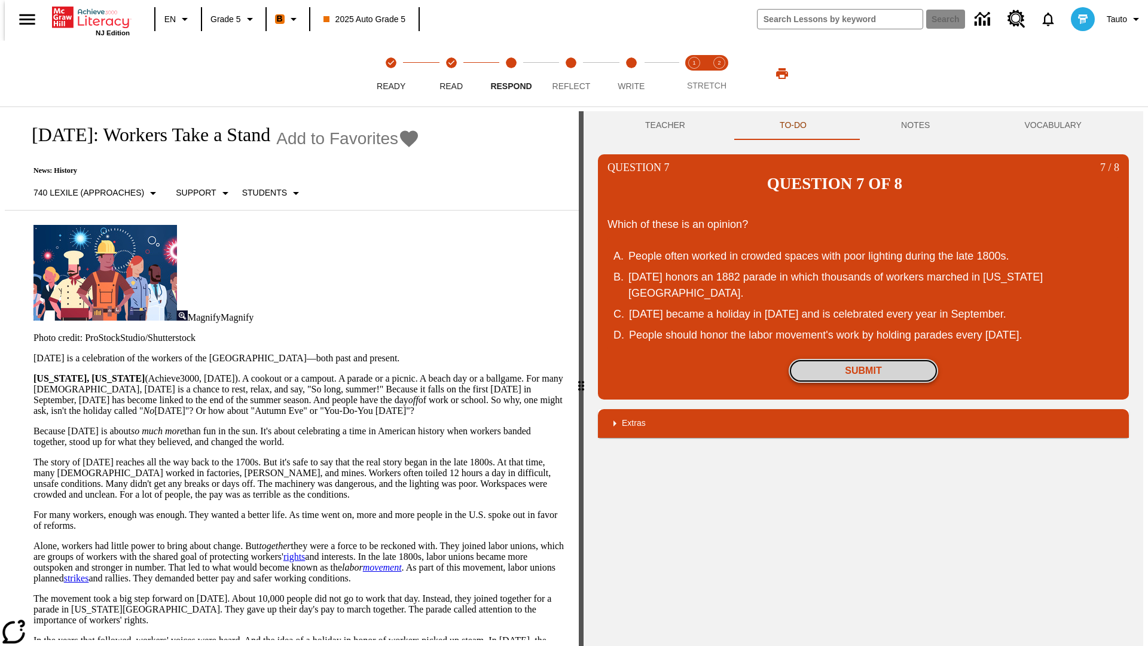
click at [863, 359] on button "Submit" at bounding box center [862, 371] width 149 height 24
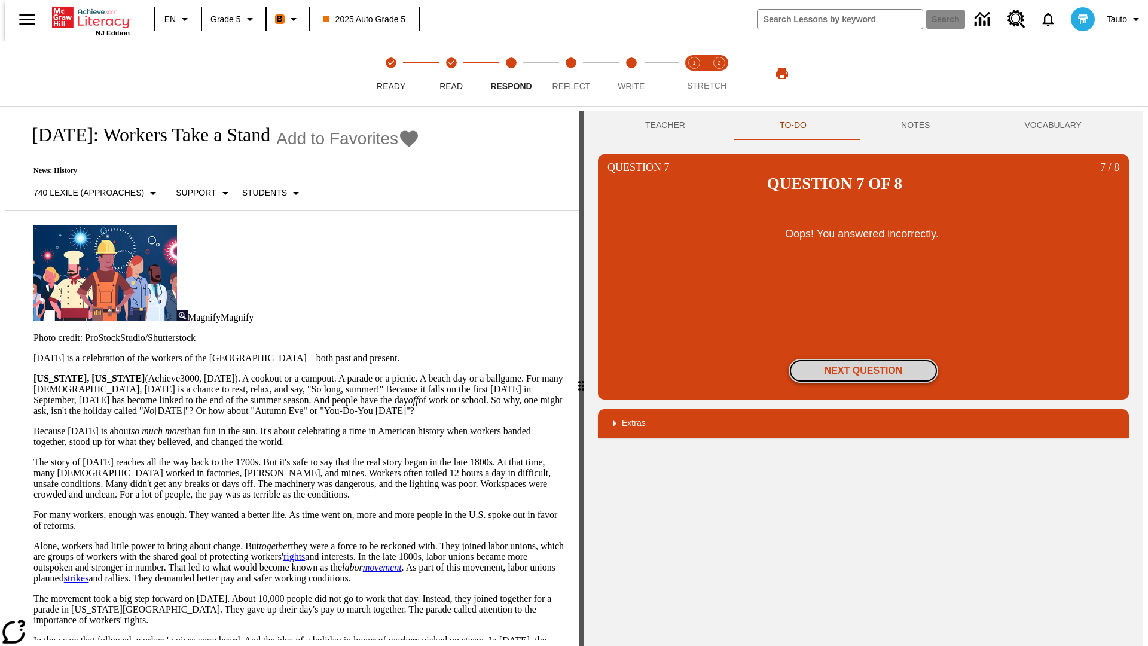
click at [863, 359] on button "Next Question" at bounding box center [862, 371] width 149 height 24
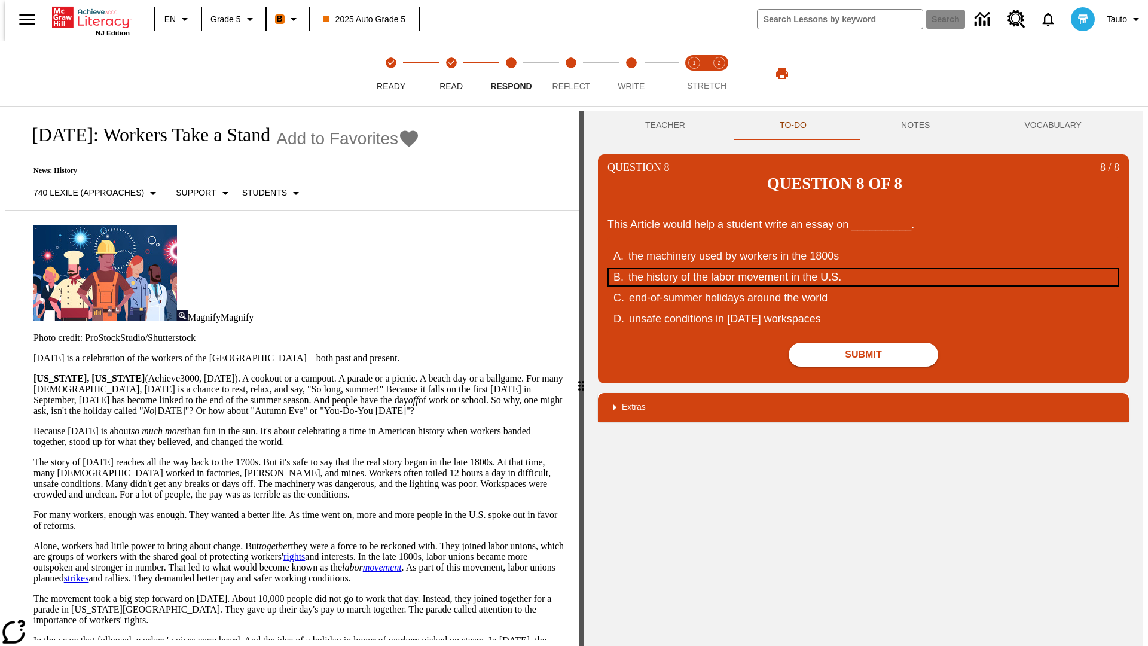
click at [863, 269] on div "the history of the labor movement in the U.S." at bounding box center [855, 277] width 454 height 16
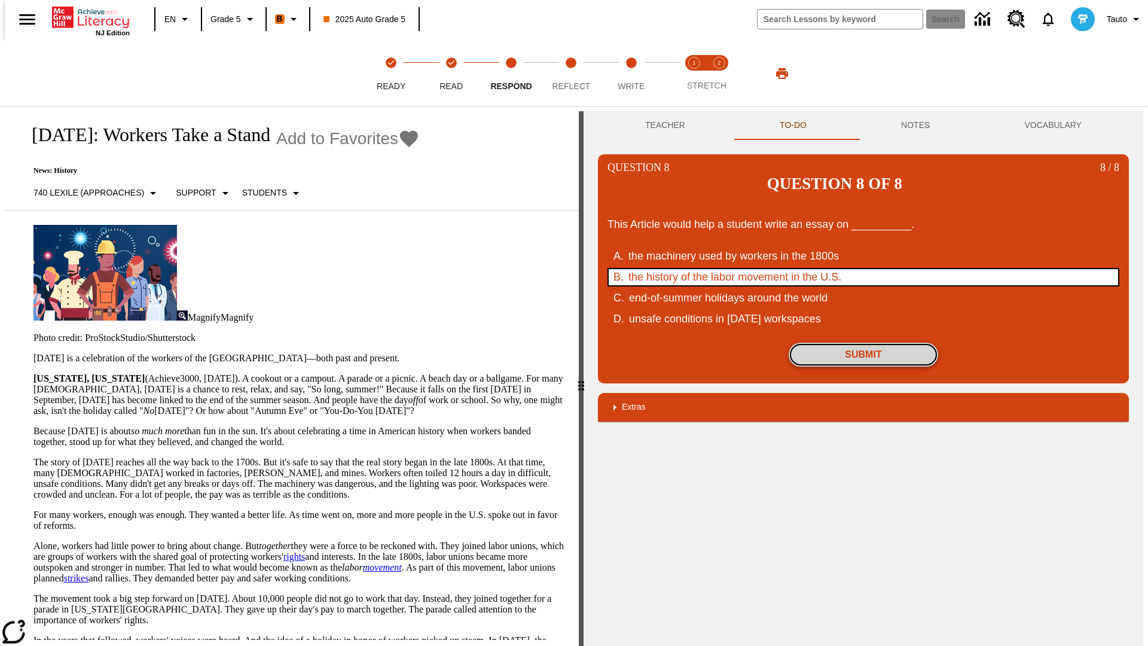
click at [863, 343] on button "Submit" at bounding box center [862, 355] width 149 height 24
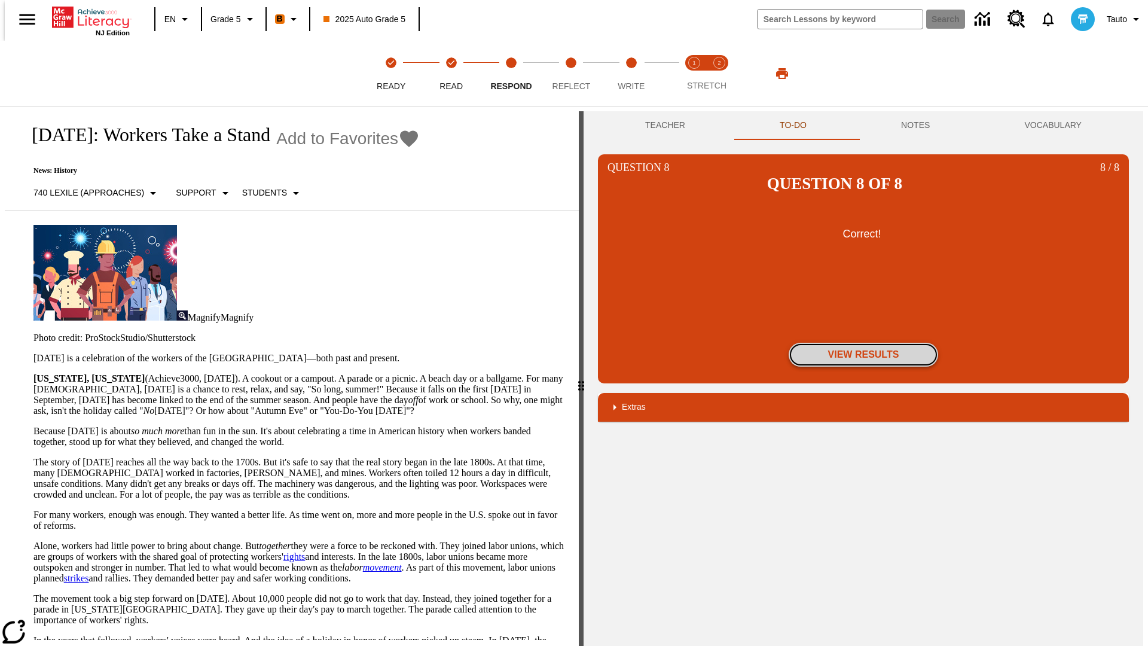
click at [863, 343] on button "View Results" at bounding box center [862, 355] width 149 height 24
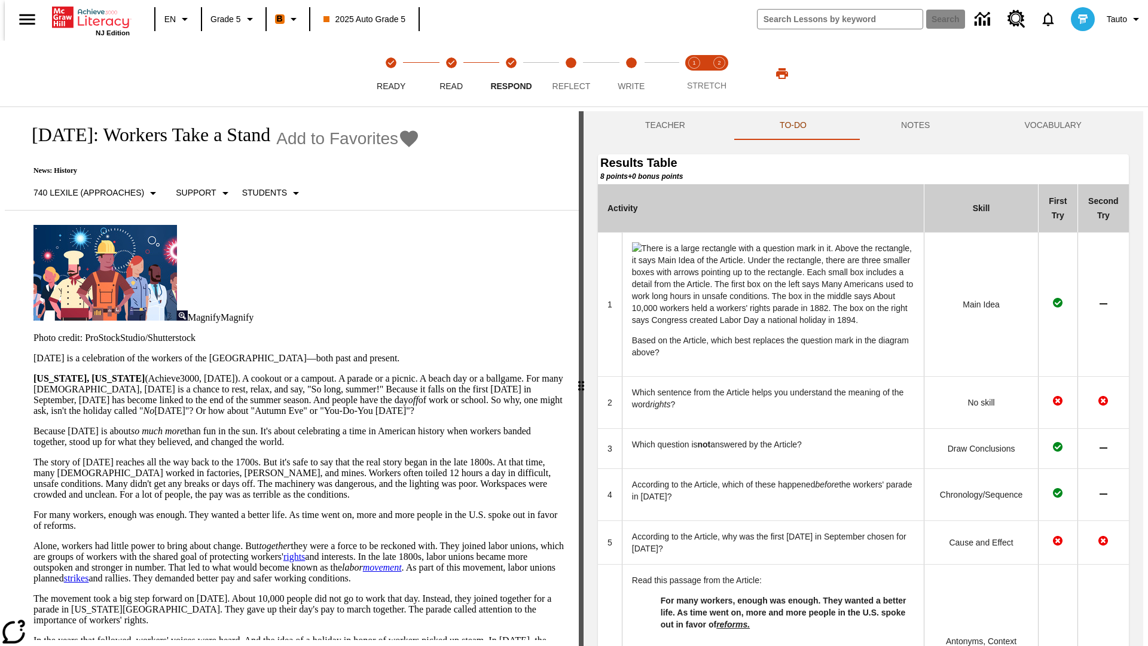
scroll to position [426, 0]
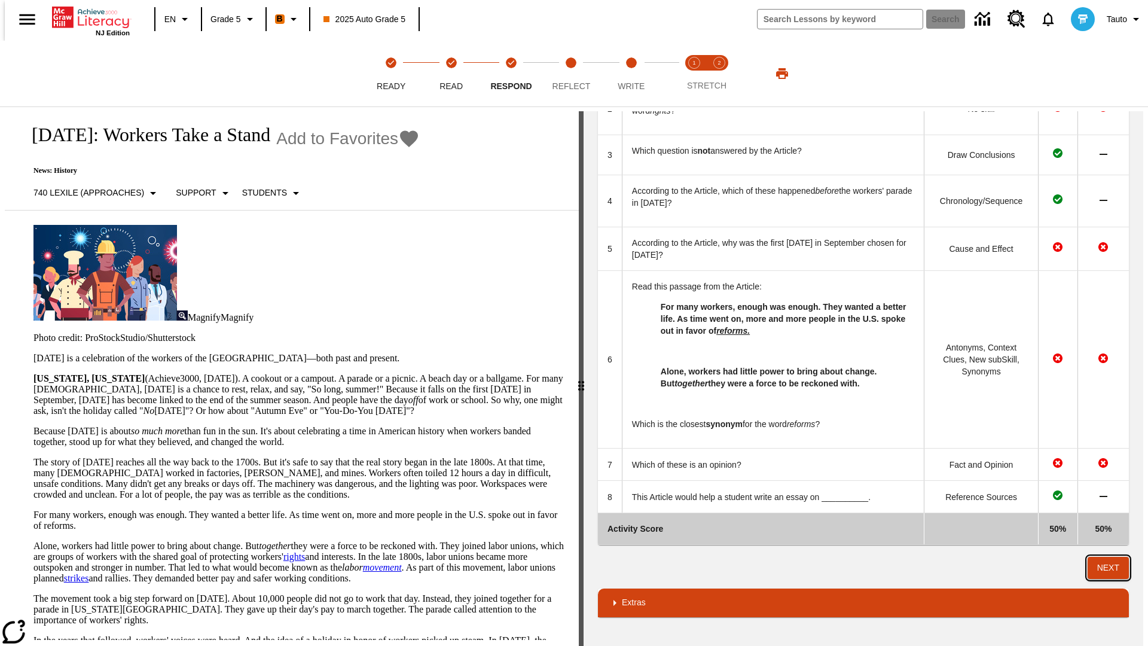
click at [1112, 567] on button "Next" at bounding box center [1107, 568] width 41 height 22
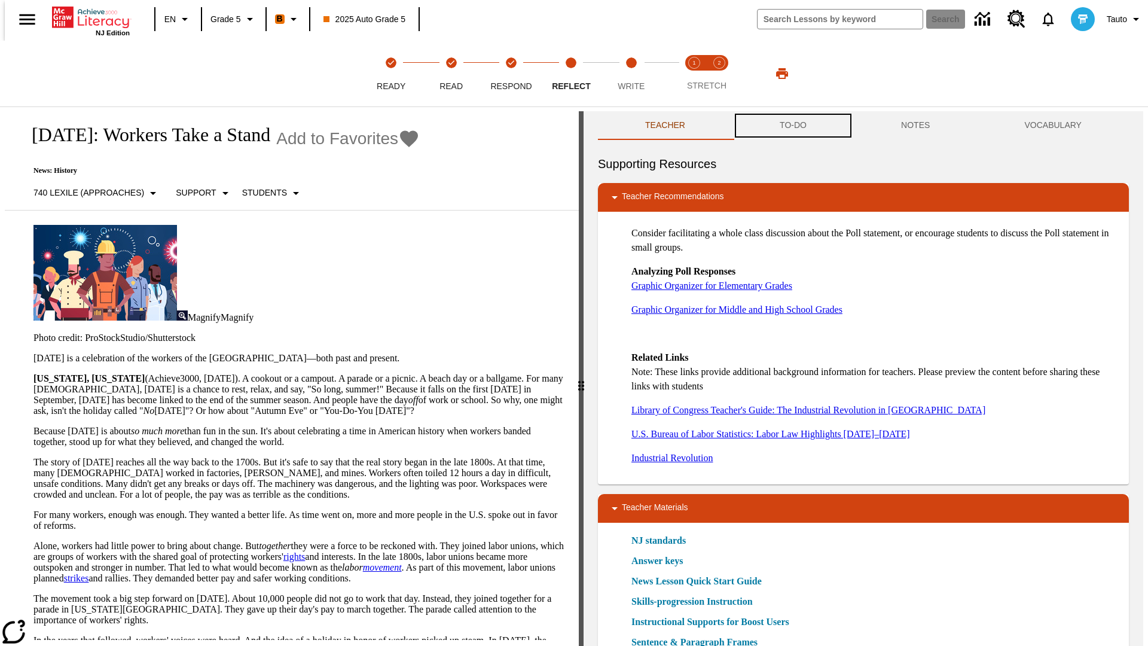
click at [792, 126] on button "TO-DO" at bounding box center [792, 125] width 121 height 29
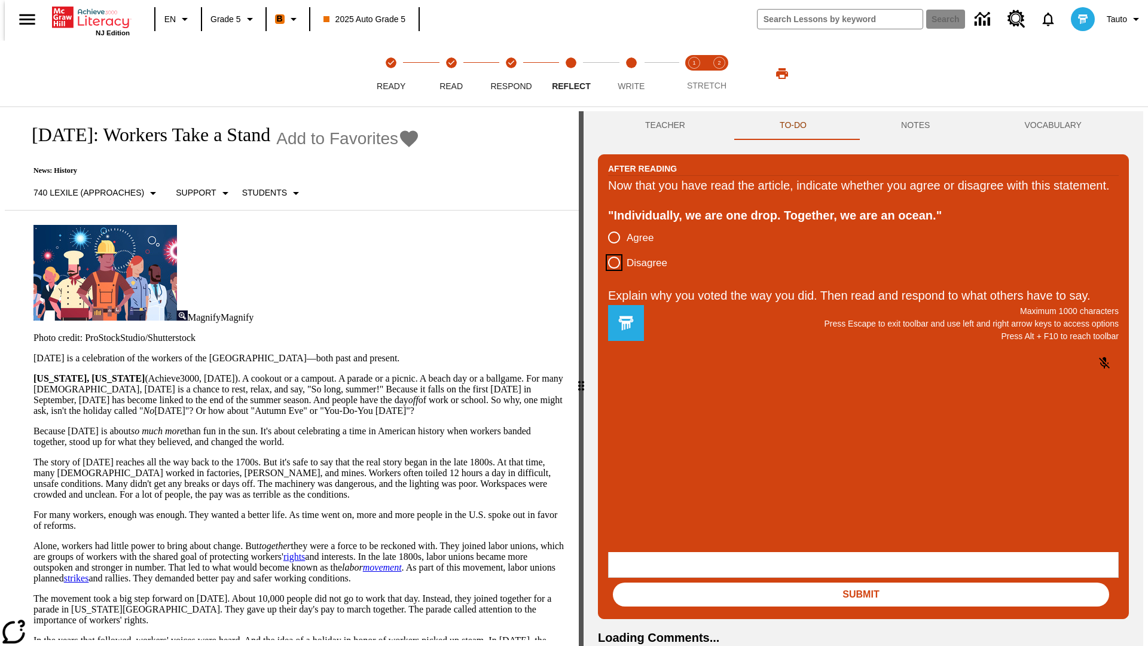
click at [609, 275] on input "Disagree" at bounding box center [613, 262] width 25 height 25
radio input "true"
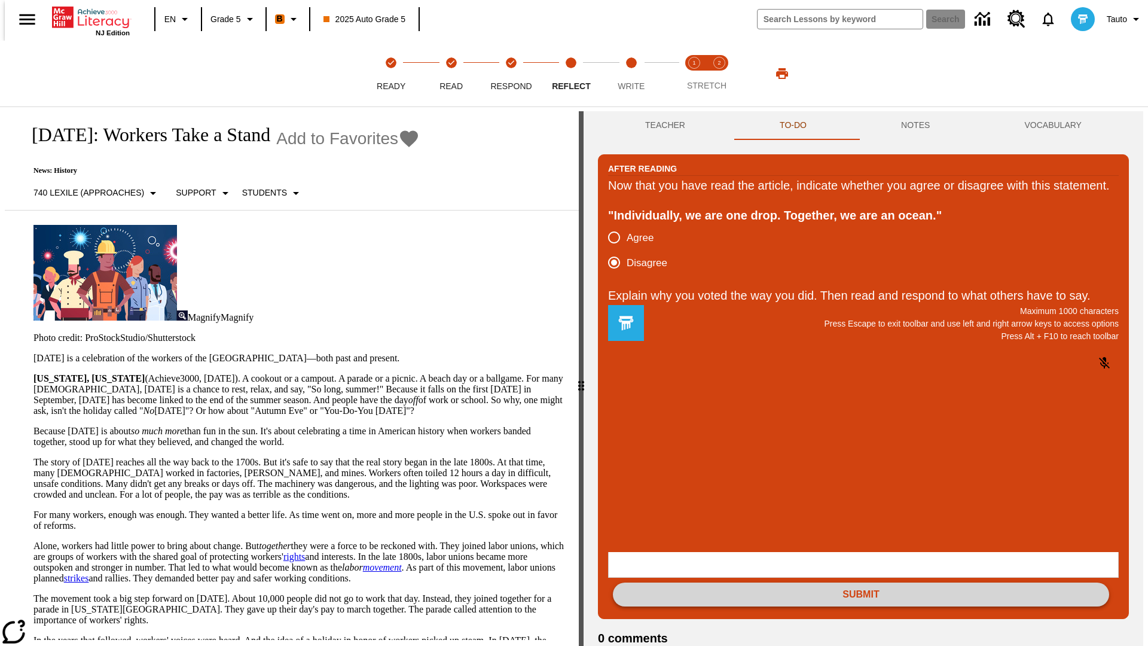
click at [861, 582] on button "Submit" at bounding box center [861, 594] width 496 height 24
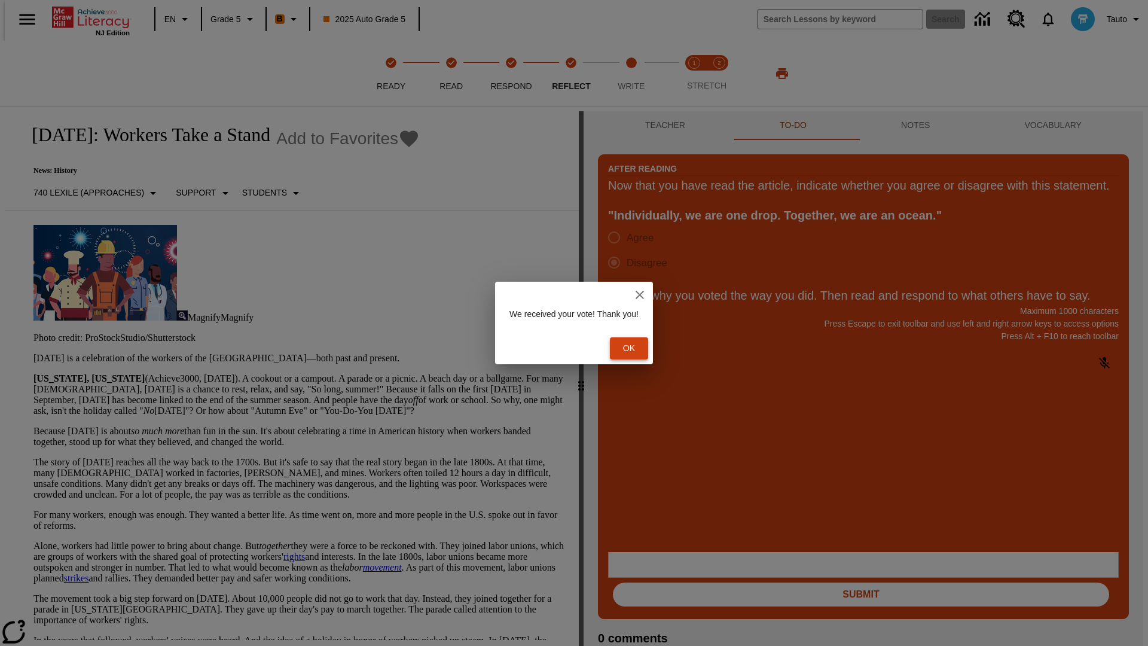
click at [634, 348] on button "Ok" at bounding box center [629, 348] width 38 height 22
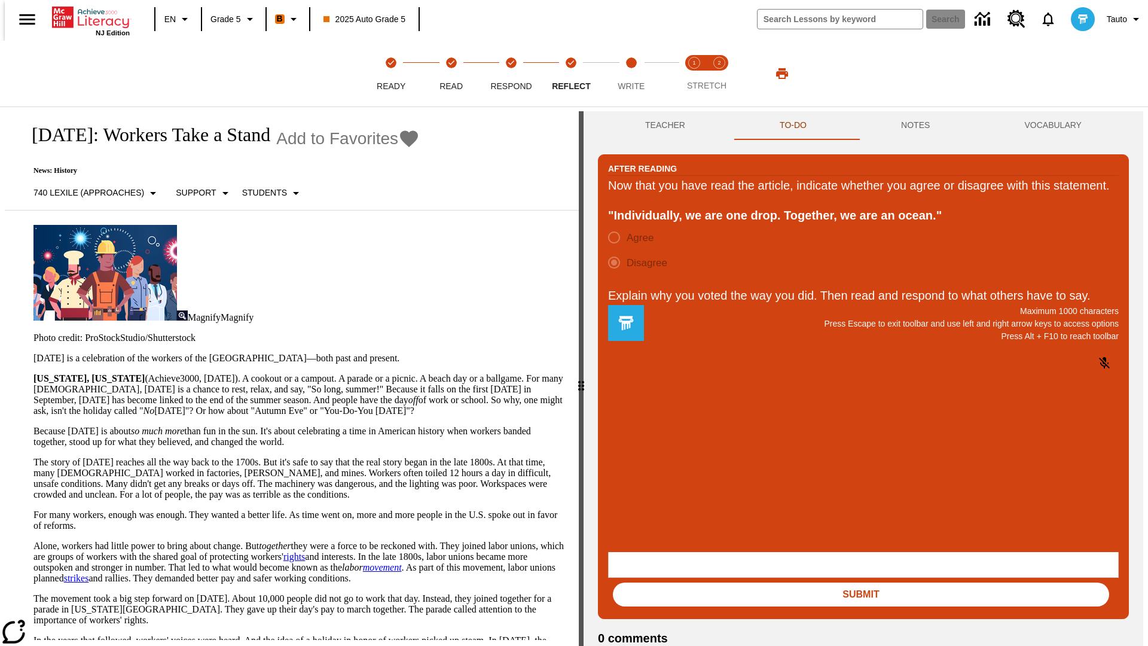
scroll to position [19, 0]
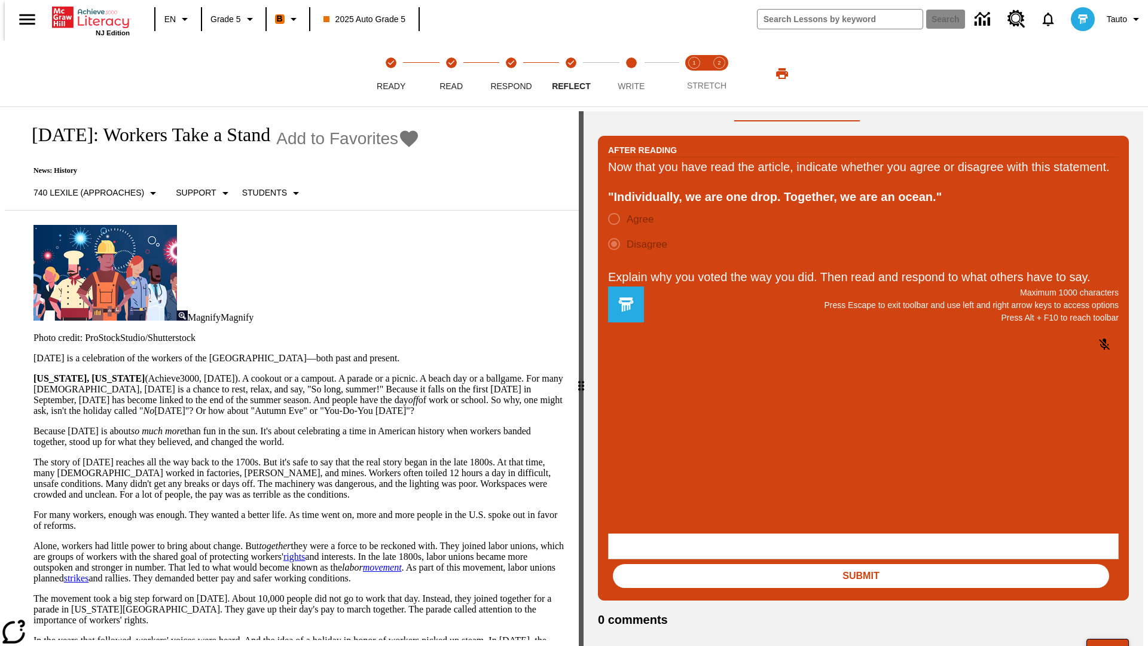
click at [1112, 638] on button "Next" at bounding box center [1107, 649] width 42 height 23
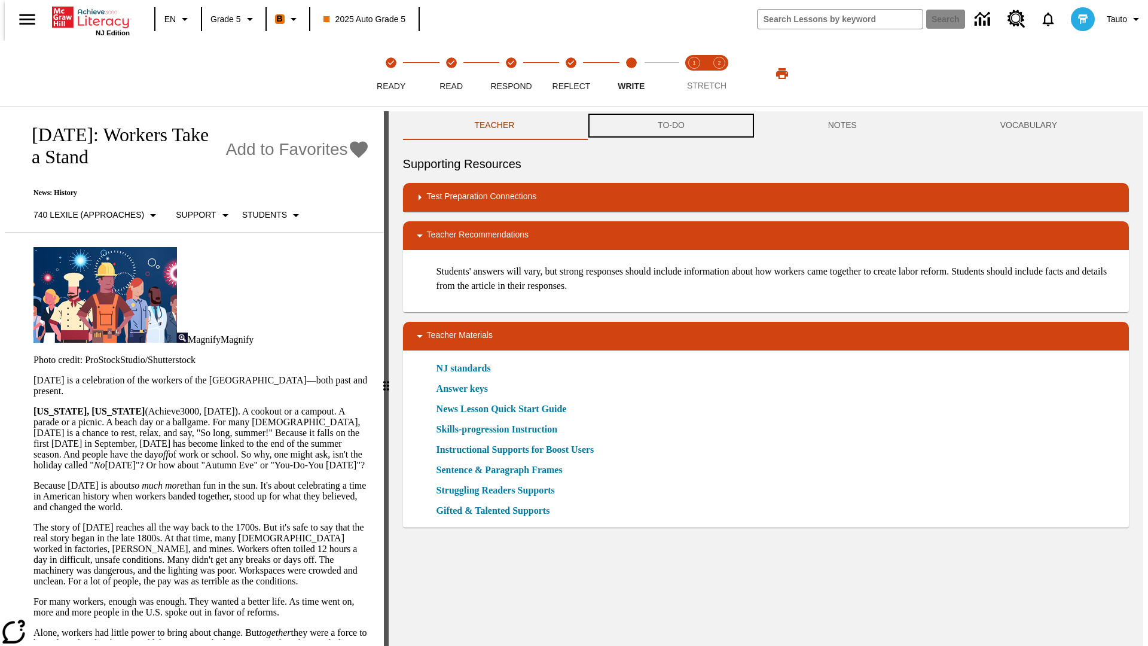
scroll to position [1, 0]
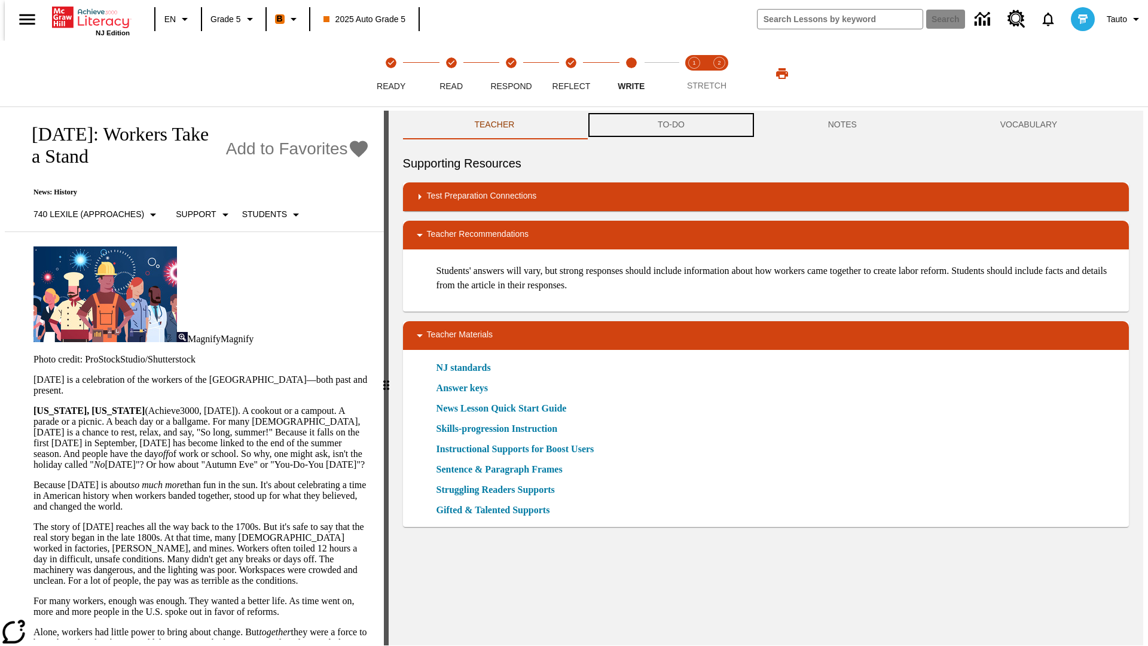
click at [670, 126] on button "TO-DO" at bounding box center [671, 125] width 170 height 29
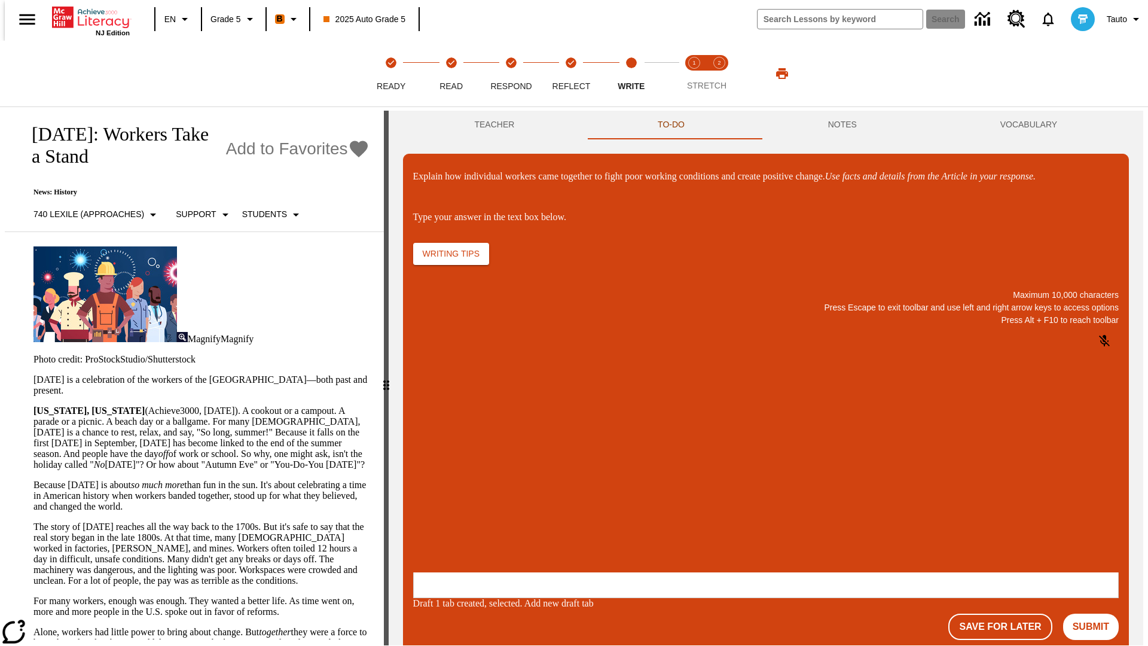
scroll to position [0, 0]
click at [587, 496] on p "\a\9Explain how individual workers came together to fight poor working conditio…" at bounding box center [502, 494] width 170 height 11
click at [1095, 613] on button "Submit" at bounding box center [1091, 626] width 56 height 26
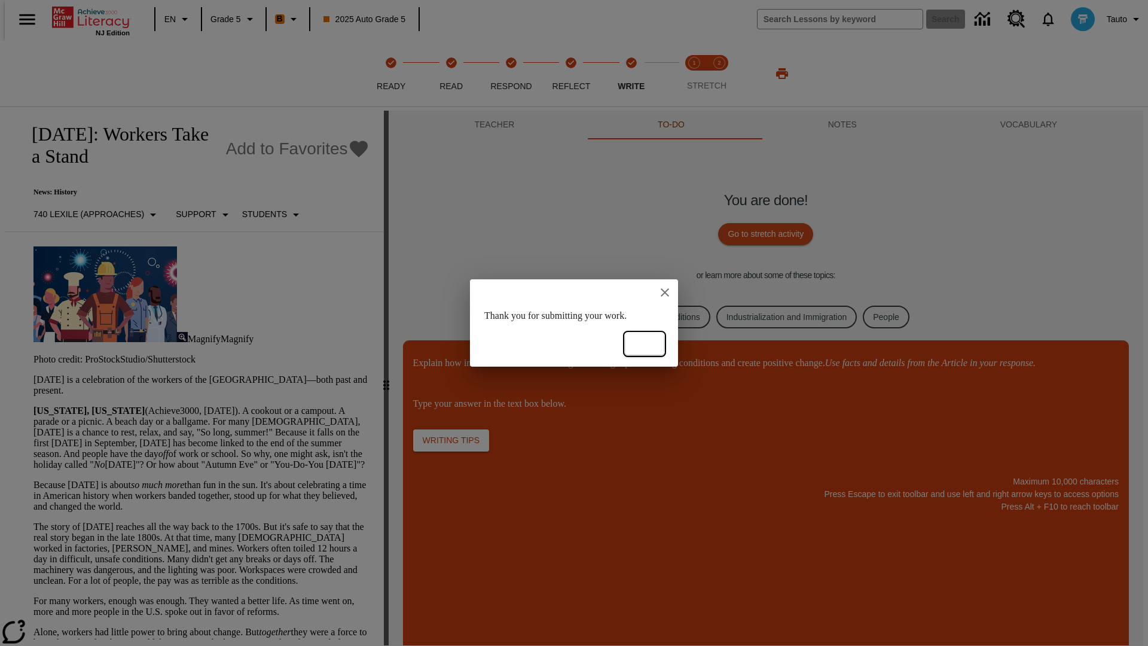
click at [644, 344] on button "Ok" at bounding box center [644, 344] width 38 height 22
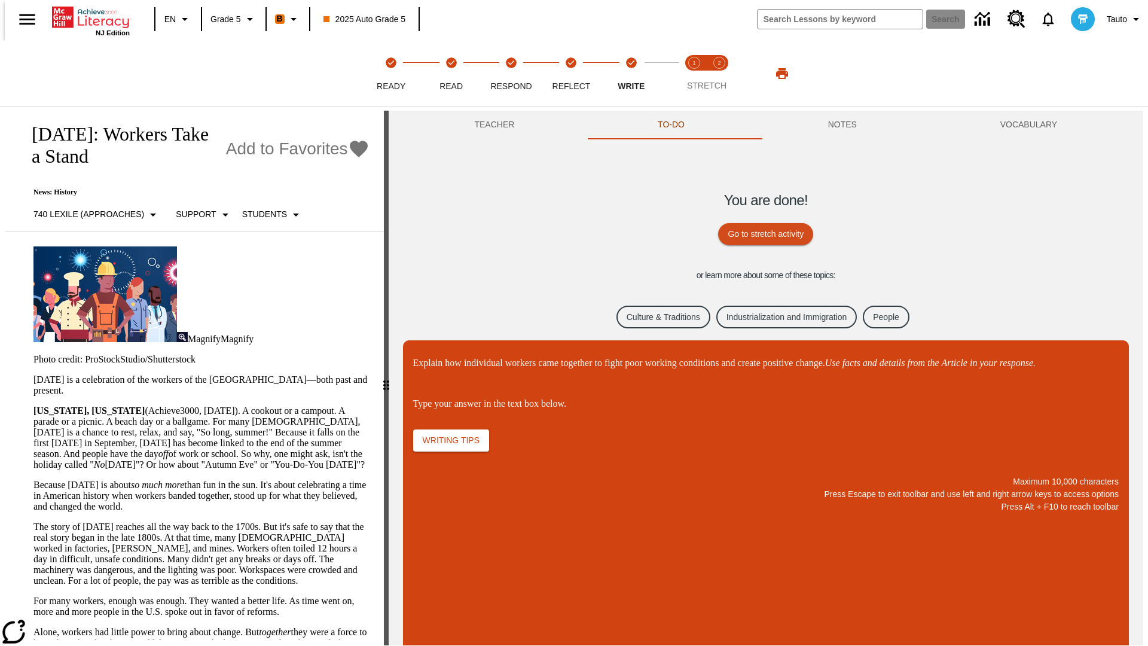
click at [655, 316] on link "Culture & Traditions" at bounding box center [663, 316] width 94 height 23
